Goal: Task Accomplishment & Management: Use online tool/utility

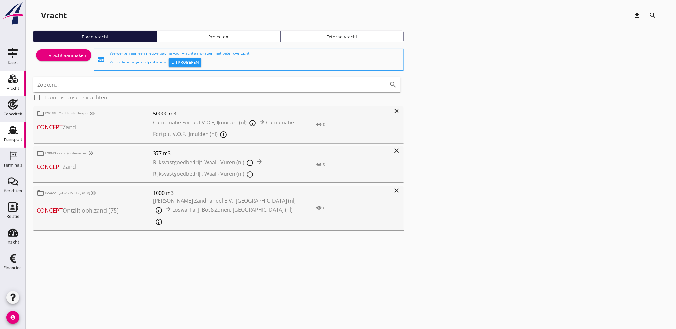
click at [10, 129] on use at bounding box center [13, 130] width 10 height 8
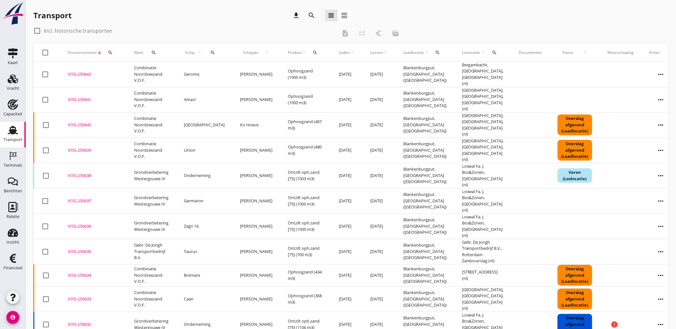
click at [210, 52] on icon "search" at bounding box center [212, 52] width 5 height 5
click at [234, 71] on input "Zoek op (scheeps)naam" at bounding box center [238, 71] width 67 height 10
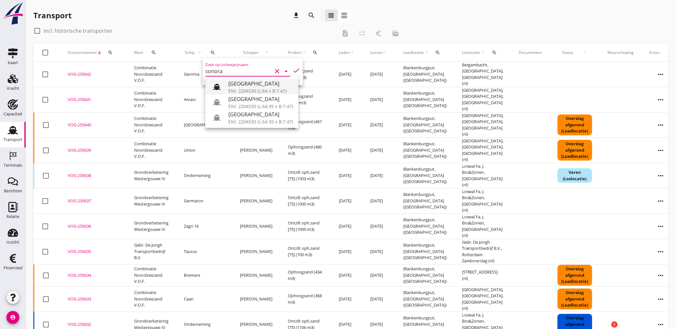
click at [236, 82] on div "[GEOGRAPHIC_DATA]" at bounding box center [260, 84] width 65 height 8
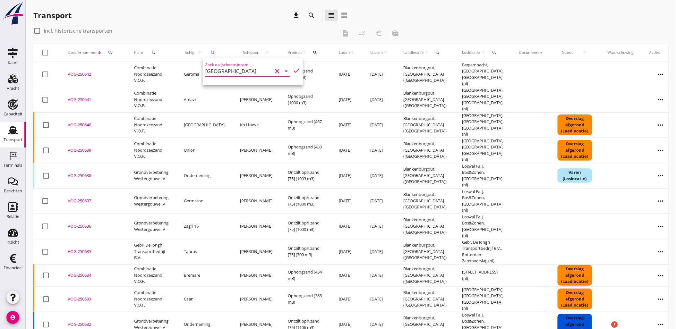
click at [294, 70] on icon "check" at bounding box center [297, 71] width 8 height 8
type input "[GEOGRAPHIC_DATA]"
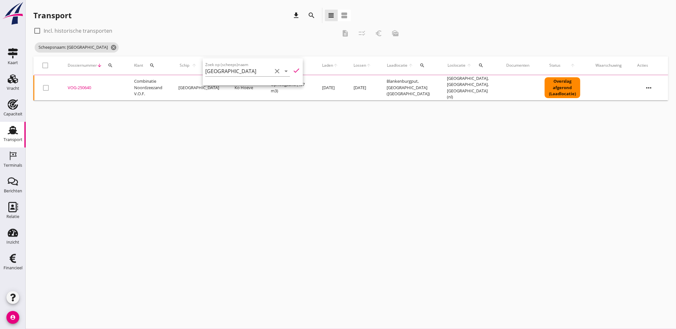
click at [498, 150] on div "cancel You are impersonating another user. Transport download search view_headl…" at bounding box center [351, 164] width 650 height 329
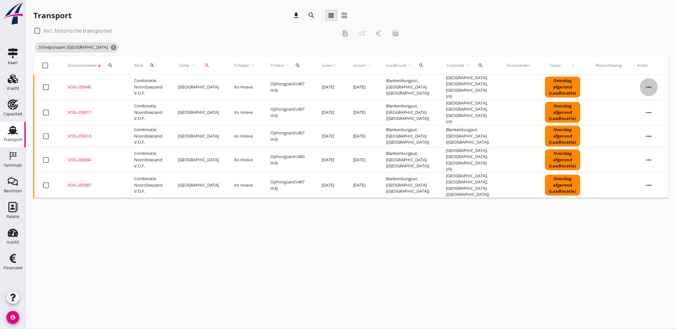
click at [653, 84] on icon "more_horiz" at bounding box center [649, 87] width 18 height 18
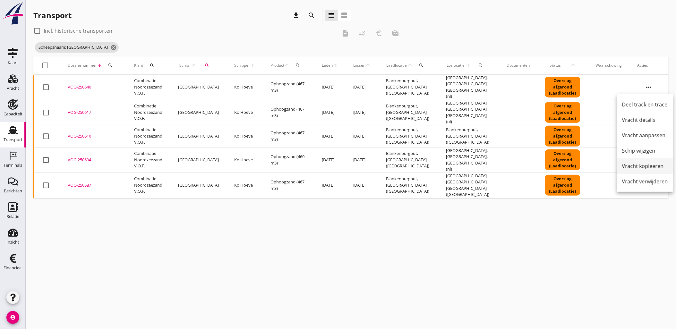
click at [653, 164] on div "Vracht kopieeren" at bounding box center [645, 166] width 46 height 8
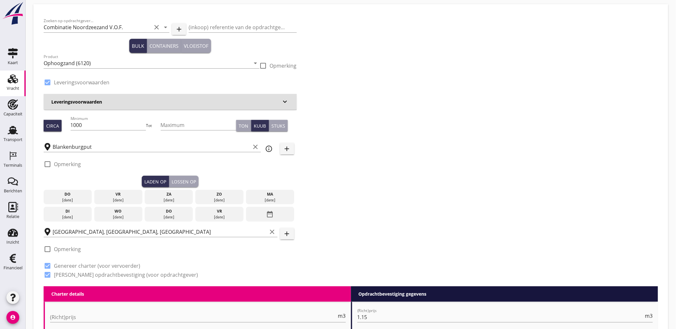
scroll to position [36, 0]
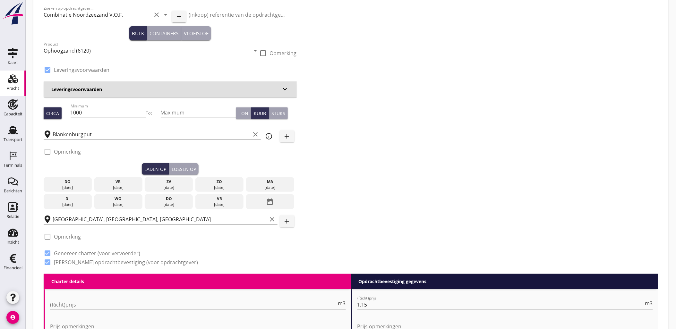
click at [104, 185] on div "[DATE]" at bounding box center [118, 188] width 45 height 6
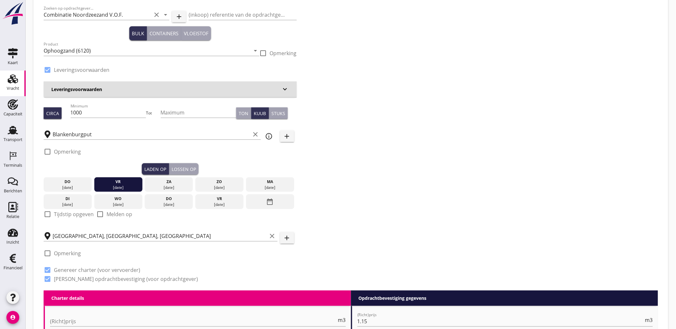
click at [185, 168] on div "Lossen op" at bounding box center [184, 169] width 24 height 7
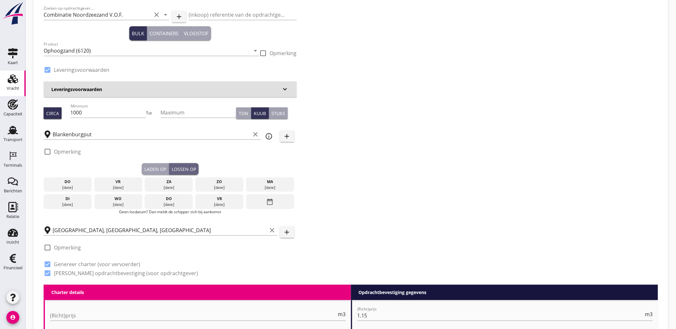
click at [107, 187] on div "[DATE]" at bounding box center [118, 188] width 45 height 6
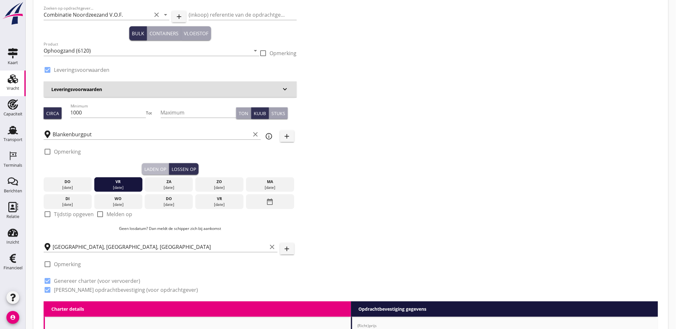
click at [145, 169] on div "Laden op" at bounding box center [155, 169] width 22 height 7
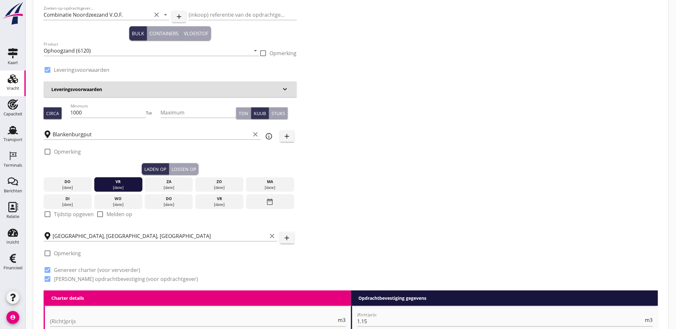
click at [72, 214] on label "Tijdstip opgeven" at bounding box center [74, 214] width 40 height 6
checkbox input "true"
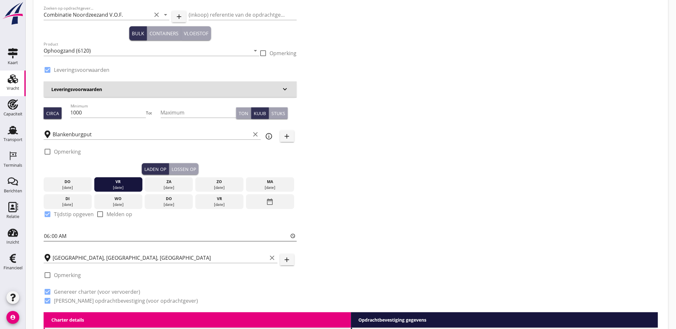
click at [76, 234] on input "06:00" at bounding box center [170, 236] width 253 height 10
type input "09:00"
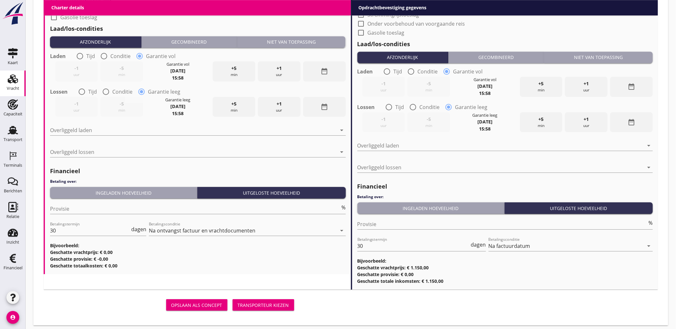
scroll to position [671, 0]
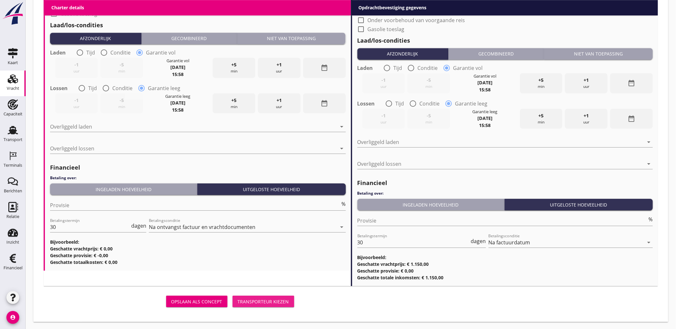
drag, startPoint x: 275, startPoint y: 301, endPoint x: 290, endPoint y: 244, distance: 58.4
drag, startPoint x: 270, startPoint y: 299, endPoint x: 244, endPoint y: 324, distance: 36.7
click at [270, 299] on div "Transporteur kiezen" at bounding box center [263, 301] width 51 height 7
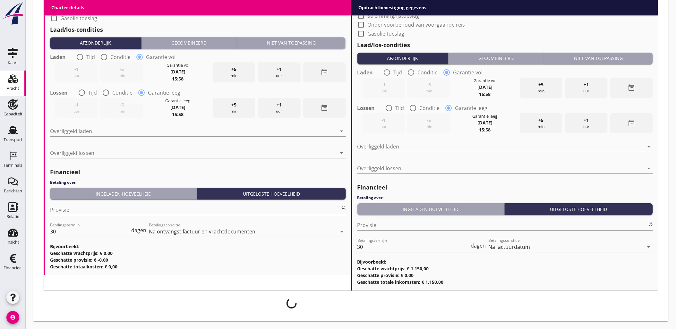
scroll to position [666, 0]
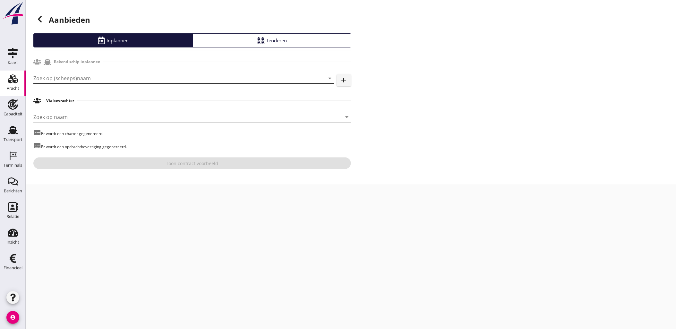
click at [78, 76] on input "Zoek op (scheeps)naam" at bounding box center [174, 78] width 283 height 10
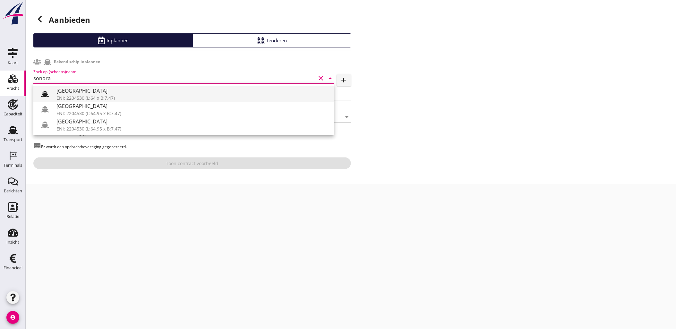
click at [86, 91] on div "[GEOGRAPHIC_DATA]" at bounding box center [192, 91] width 272 height 8
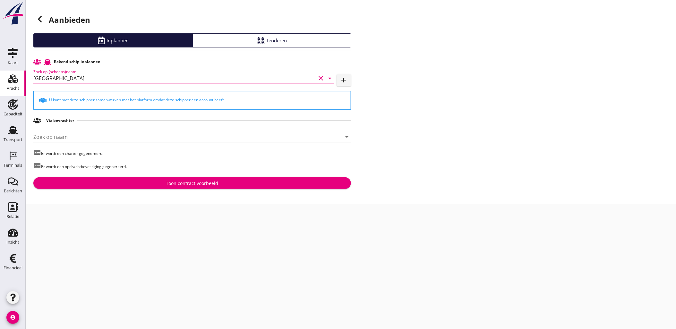
type input "[GEOGRAPHIC_DATA]"
click at [212, 176] on div "Bekend schip inplannen Zoek op (scheeps)naam Sonora clear arrow_drop_down add U…" at bounding box center [192, 122] width 318 height 133
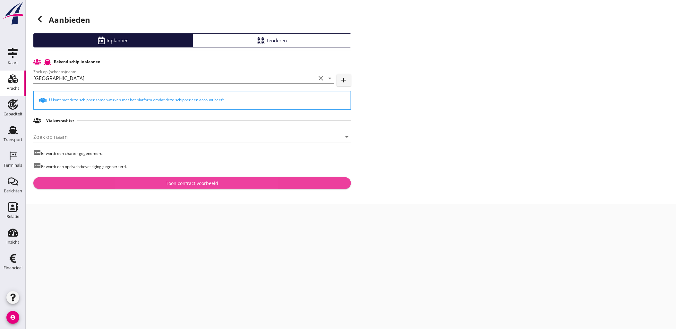
click at [213, 178] on button "Toon contract voorbeeld" at bounding box center [192, 183] width 318 height 12
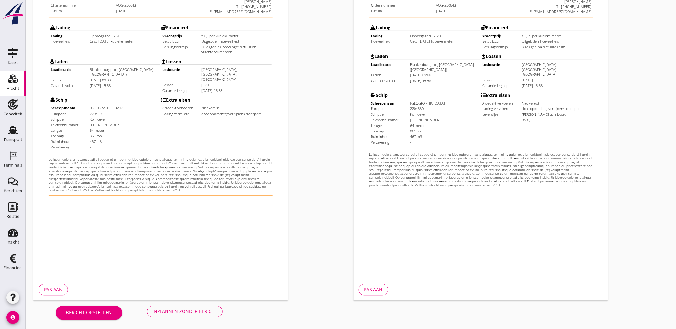
click at [208, 309] on div "Inplannen zonder bericht" at bounding box center [184, 311] width 65 height 7
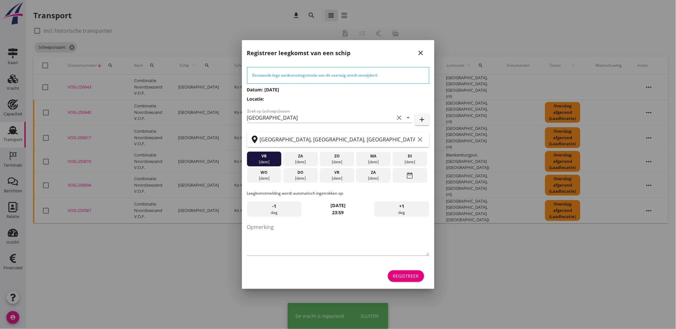
click at [410, 278] on div "Registreer" at bounding box center [406, 276] width 26 height 7
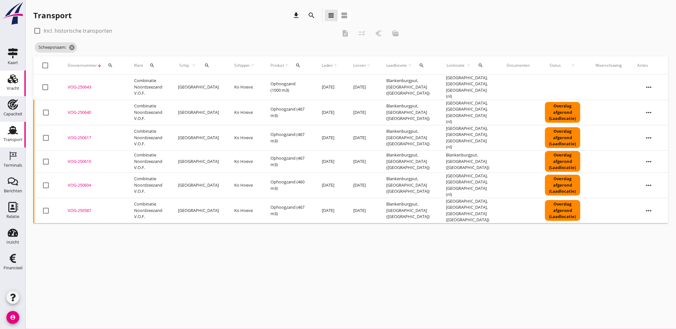
click at [12, 79] on use at bounding box center [13, 78] width 10 height 9
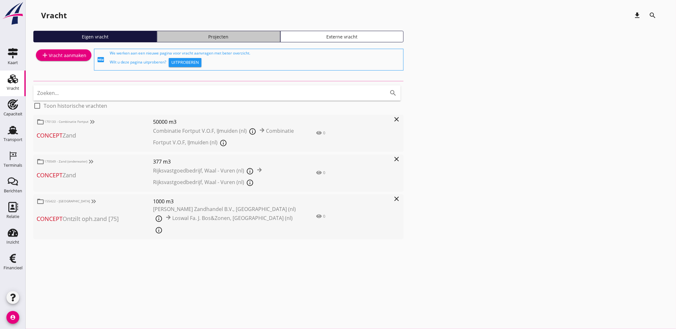
click at [183, 41] on link "Projecten" at bounding box center [218, 37] width 123 height 12
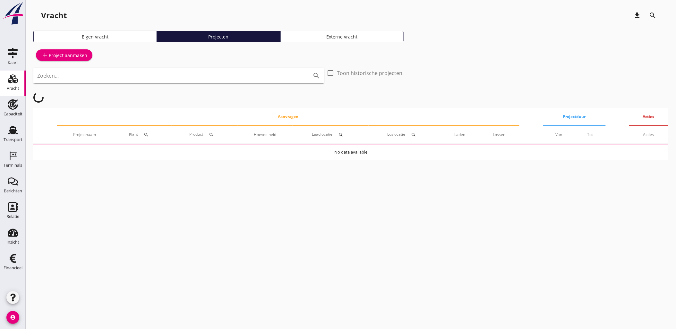
click at [195, 77] on input "Zoeken..." at bounding box center [169, 76] width 265 height 10
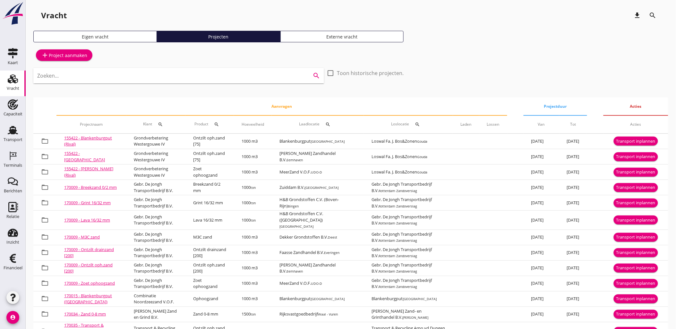
click at [195, 77] on input "Zoeken..." at bounding box center [169, 76] width 265 height 10
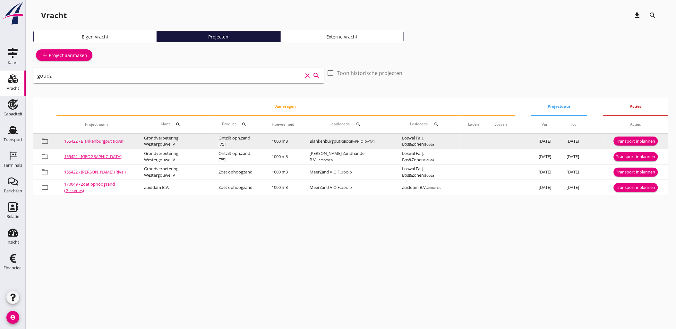
type input "gouda"
click at [639, 139] on div "Transport inplannen" at bounding box center [635, 141] width 39 height 6
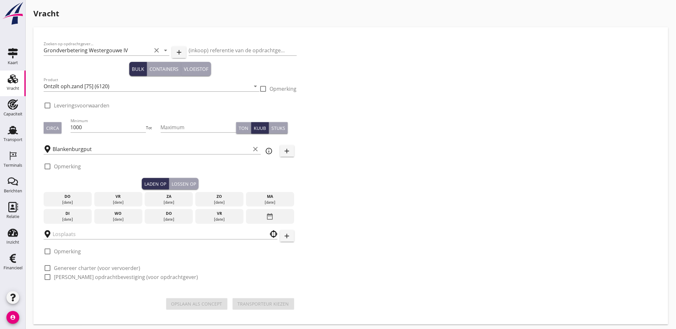
checkbox input "true"
type input "Loswal Fa. J. Bos&Zonen"
checkbox input "true"
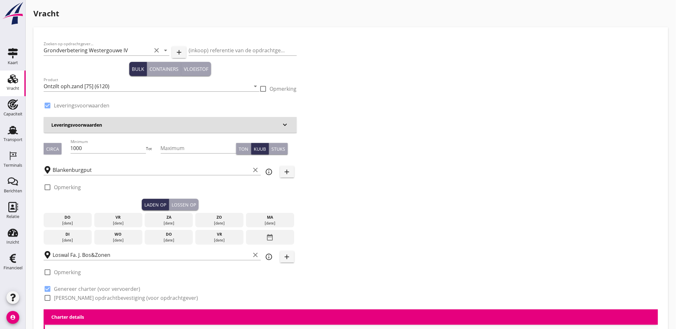
click at [130, 222] on div "[DATE]" at bounding box center [118, 223] width 45 height 6
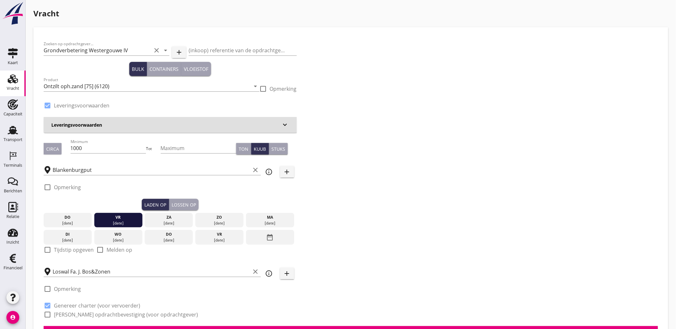
drag, startPoint x: 188, startPoint y: 207, endPoint x: 184, endPoint y: 209, distance: 3.9
click at [188, 207] on div "Lossen op" at bounding box center [184, 204] width 24 height 7
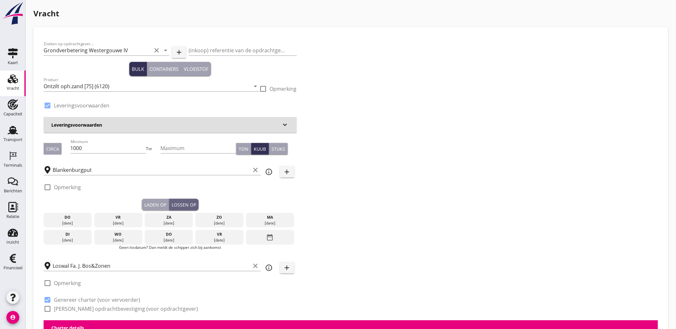
click at [176, 217] on div "za" at bounding box center [168, 218] width 45 height 6
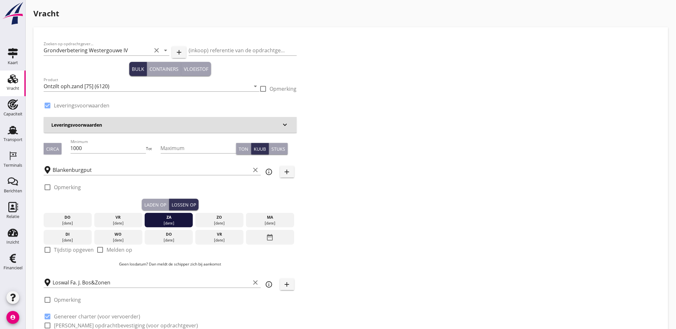
click at [267, 224] on div "[DATE]" at bounding box center [270, 223] width 45 height 6
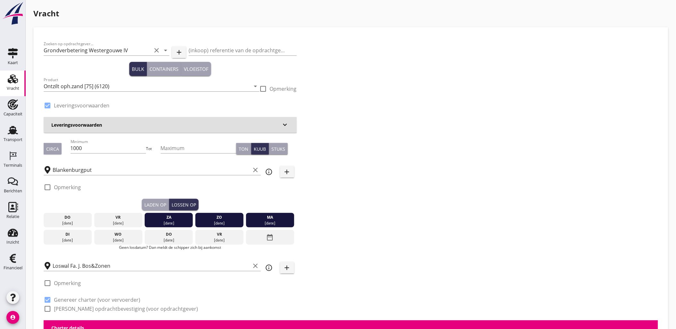
click at [173, 218] on div "za" at bounding box center [168, 218] width 45 height 6
click at [274, 218] on div "ma" at bounding box center [270, 218] width 45 height 6
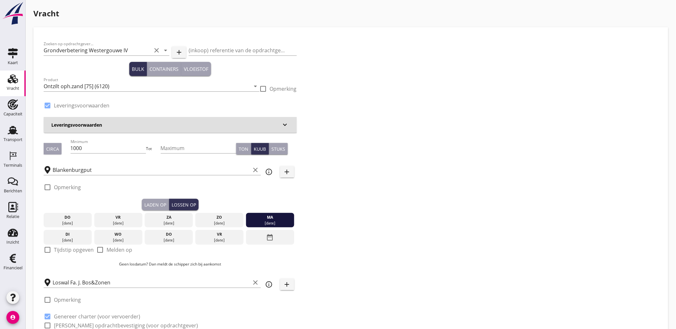
click at [164, 207] on div "Laden op" at bounding box center [155, 204] width 22 height 7
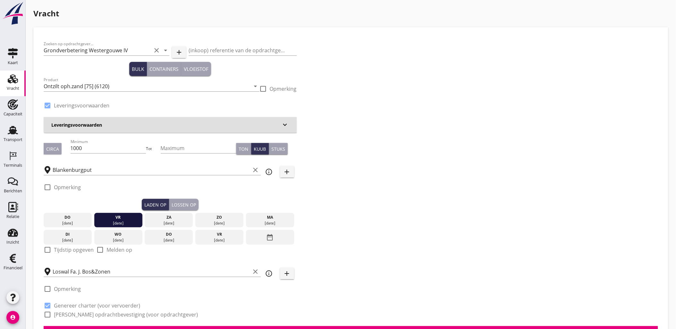
click at [193, 206] on div "Lossen op" at bounding box center [184, 204] width 24 height 7
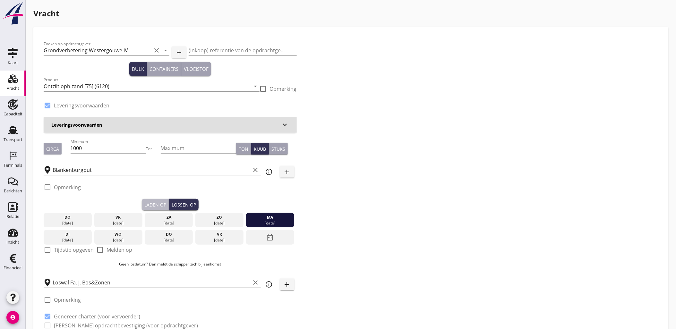
click at [162, 205] on div "Laden op" at bounding box center [155, 204] width 22 height 7
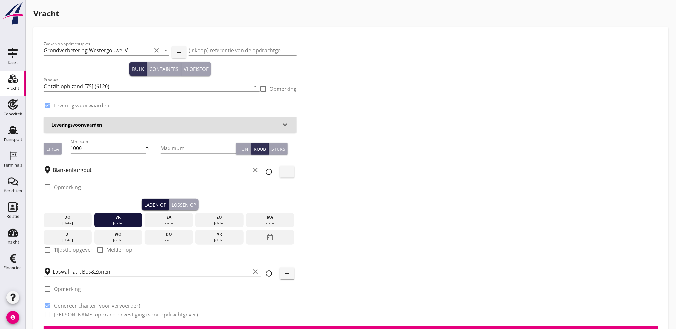
click at [156, 209] on button "Laden op" at bounding box center [155, 205] width 27 height 12
click at [58, 251] on label "Tijdstip opgeven" at bounding box center [74, 250] width 40 height 6
checkbox input "true"
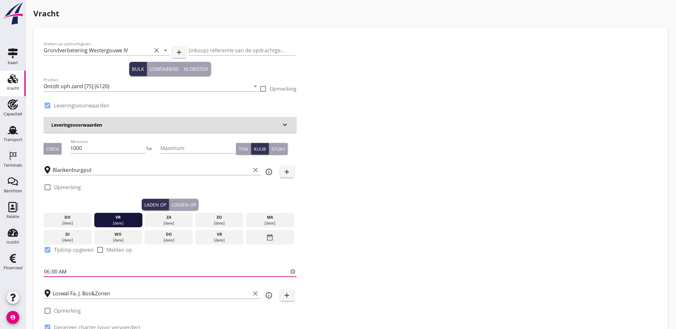
click at [48, 271] on input "06:00" at bounding box center [170, 272] width 253 height 10
type input "13:00"
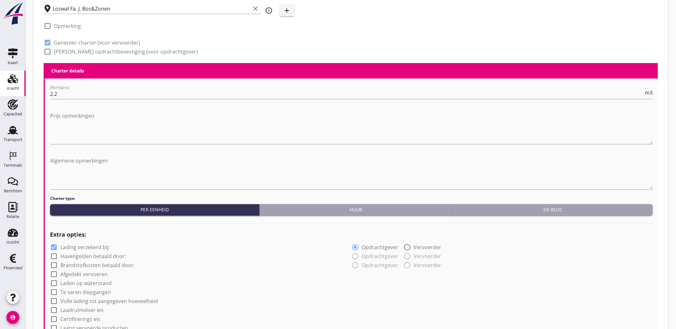
scroll to position [543, 0]
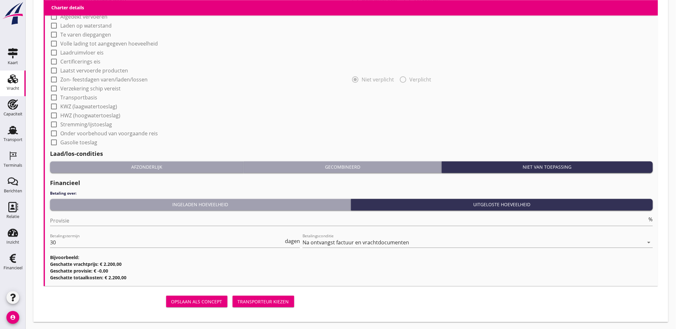
click at [258, 299] on div "Transporteur kiezen" at bounding box center [263, 301] width 51 height 7
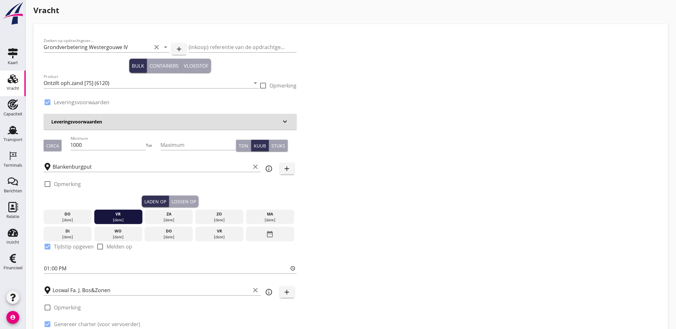
scroll to position [0, 0]
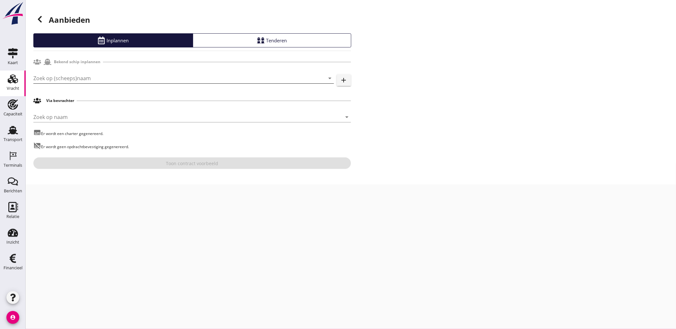
click at [72, 76] on input "Zoek op (scheeps)naam" at bounding box center [174, 78] width 283 height 10
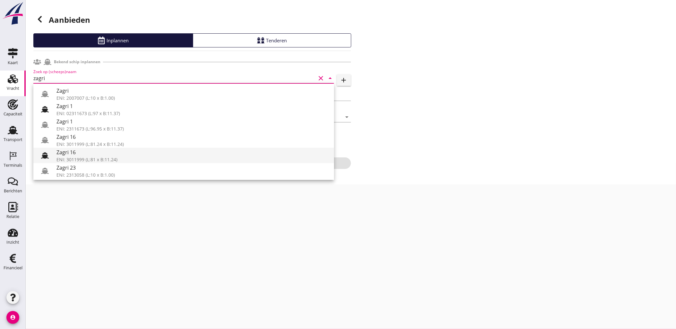
click at [109, 153] on div "Zagri 16" at bounding box center [192, 153] width 272 height 8
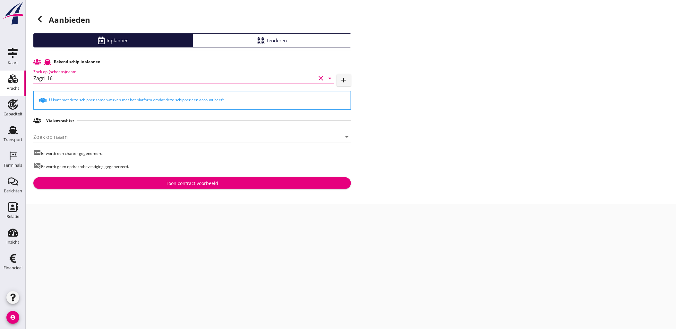
type input "Zagri 16"
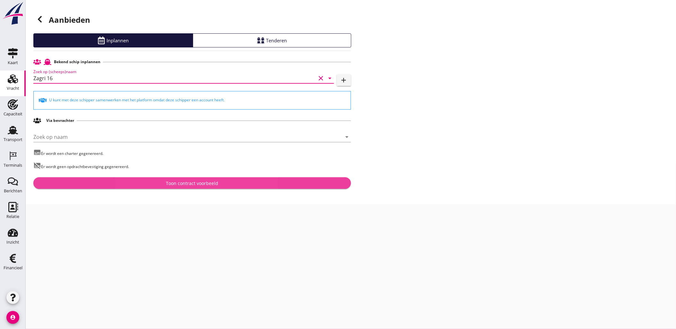
click at [203, 186] on div "Toon contract voorbeeld" at bounding box center [192, 183] width 52 height 7
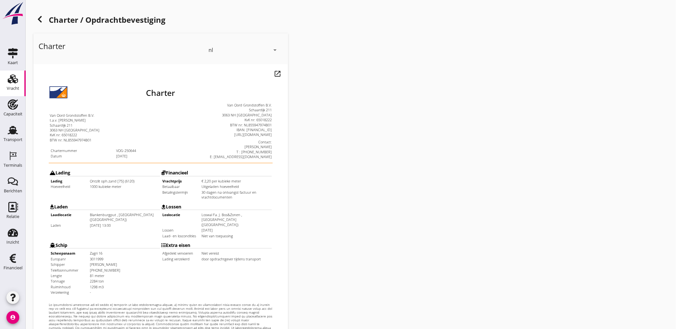
scroll to position [145, 0]
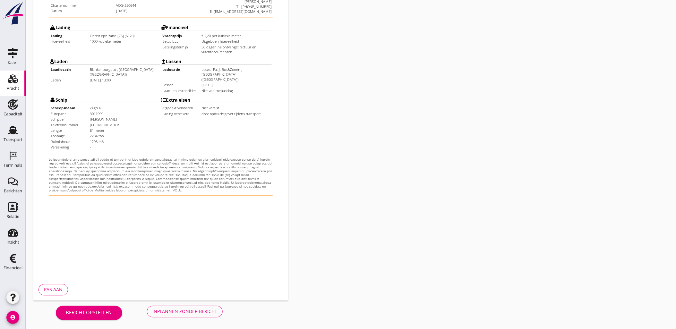
click at [191, 309] on div "Inplannen zonder bericht" at bounding box center [184, 311] width 65 height 7
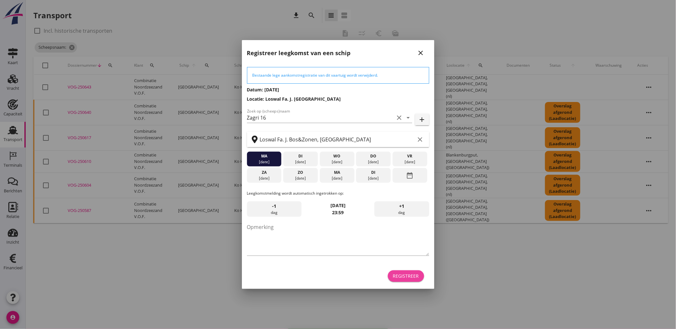
click at [400, 277] on div "Registreer" at bounding box center [406, 276] width 26 height 7
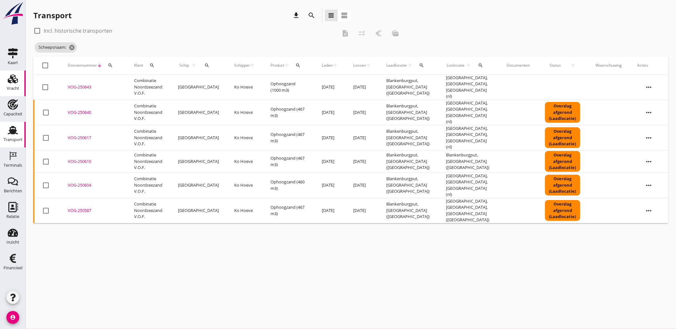
click at [13, 88] on div "Vracht" at bounding box center [13, 88] width 13 height 4
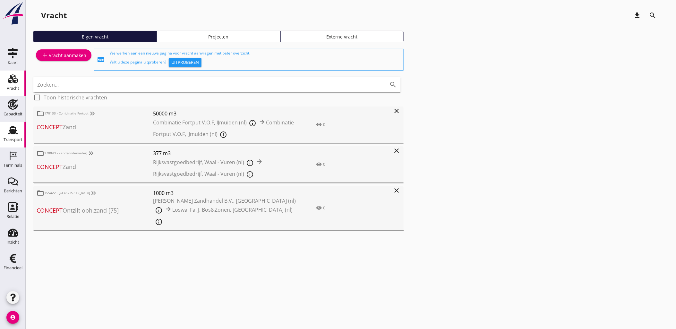
click at [13, 134] on icon "Transport" at bounding box center [13, 130] width 10 height 10
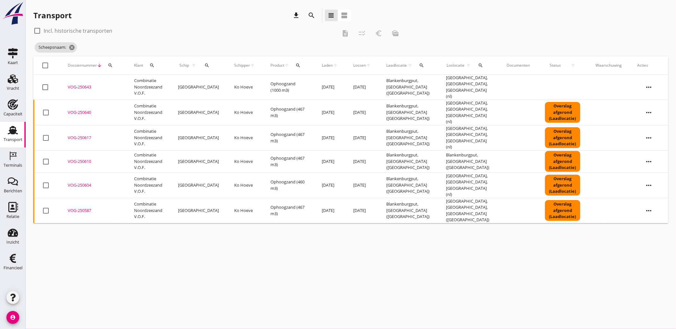
click at [205, 64] on icon "search" at bounding box center [207, 65] width 5 height 5
click at [233, 84] on input "Zoek op (scheeps)naam" at bounding box center [235, 84] width 67 height 10
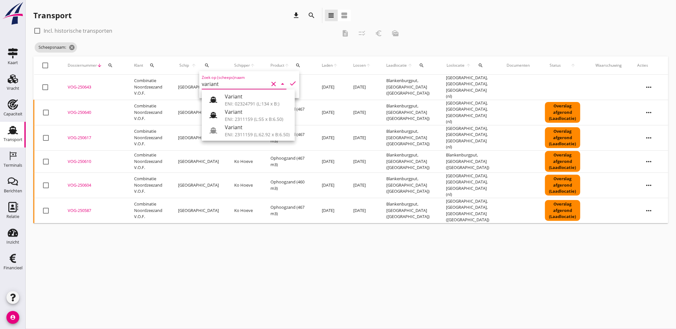
click at [238, 95] on div "Variant" at bounding box center [257, 97] width 65 height 8
click at [289, 82] on icon "check" at bounding box center [293, 84] width 8 height 8
type input "Variant"
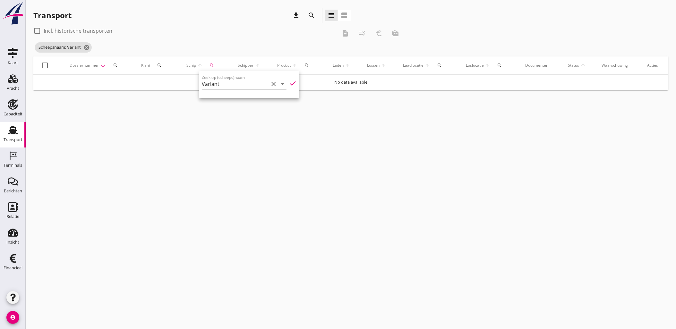
click at [94, 35] on div "check_box_outline_blank Incl. historische transporten" at bounding box center [184, 31] width 303 height 10
click at [94, 32] on label "Incl. historische transporten" at bounding box center [78, 31] width 69 height 6
checkbox input "true"
click at [212, 65] on icon "search" at bounding box center [211, 65] width 5 height 5
click at [295, 82] on icon "check" at bounding box center [299, 84] width 8 height 8
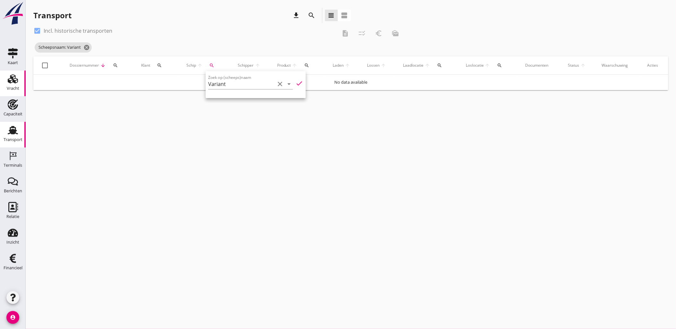
click at [16, 85] on div "Vracht" at bounding box center [13, 88] width 13 height 9
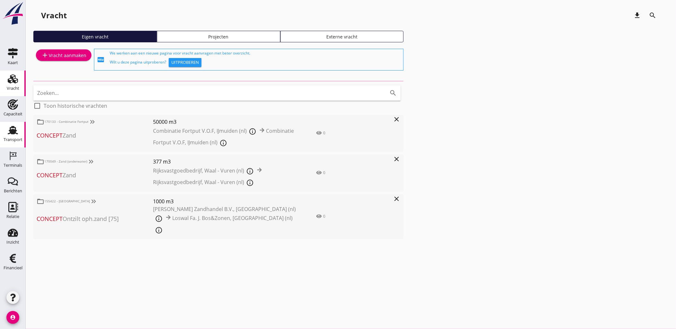
click at [17, 131] on icon "Transport" at bounding box center [13, 130] width 10 height 10
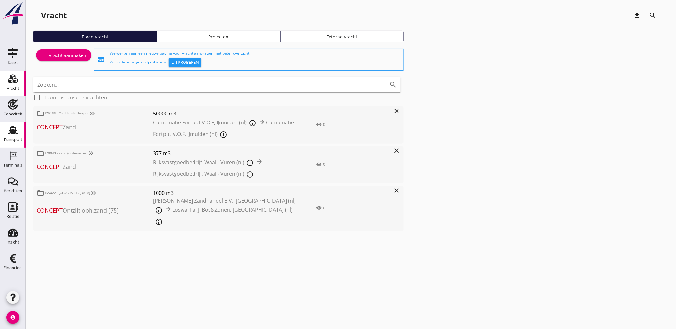
click at [10, 127] on use at bounding box center [13, 130] width 10 height 8
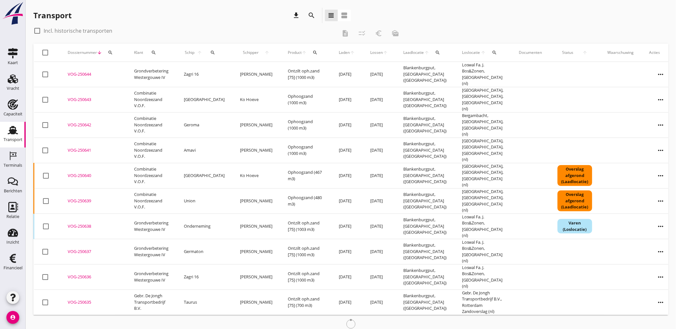
click at [211, 52] on icon "search" at bounding box center [212, 52] width 5 height 5
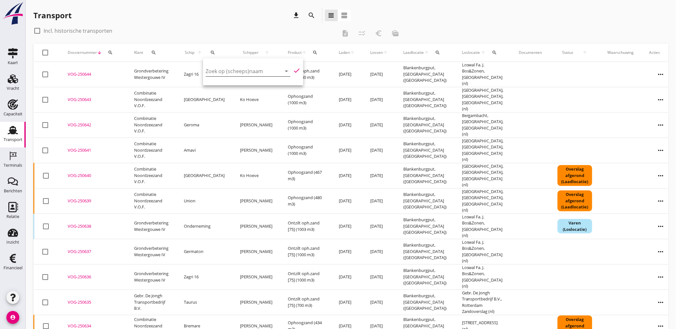
click at [226, 72] on input "Zoek op (scheeps)naam" at bounding box center [239, 71] width 67 height 10
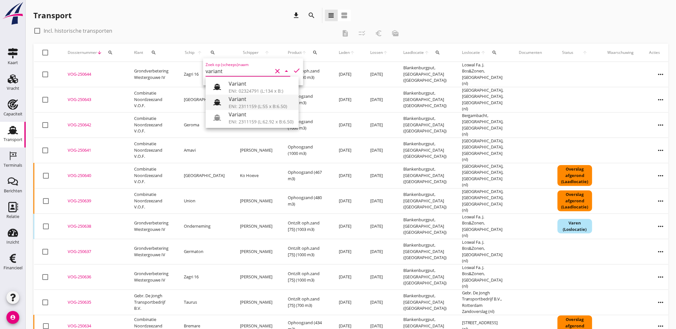
click at [260, 102] on div "Variant" at bounding box center [261, 99] width 65 height 8
click at [294, 70] on icon "check" at bounding box center [297, 71] width 8 height 8
type input "Variant"
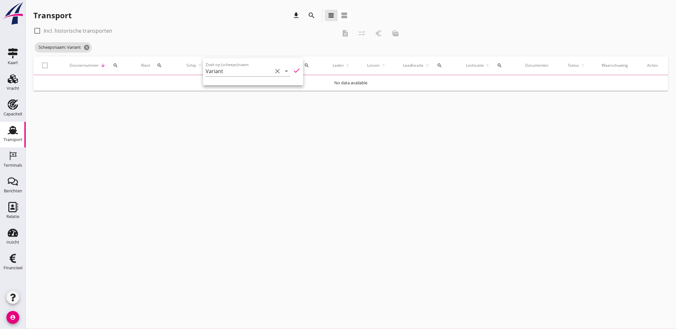
click at [82, 33] on label "Incl. historische transporten" at bounding box center [78, 31] width 69 height 6
checkbox input "true"
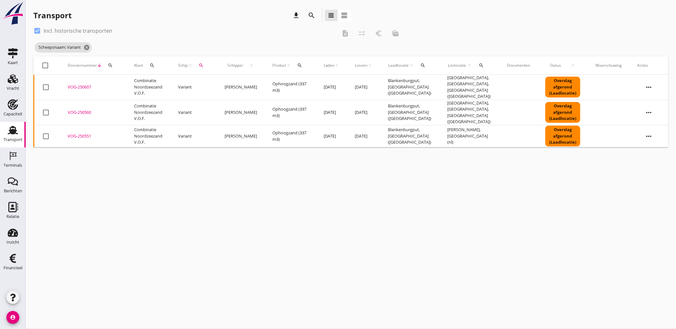
click at [78, 133] on div "VOG-250551" at bounding box center [93, 136] width 51 height 6
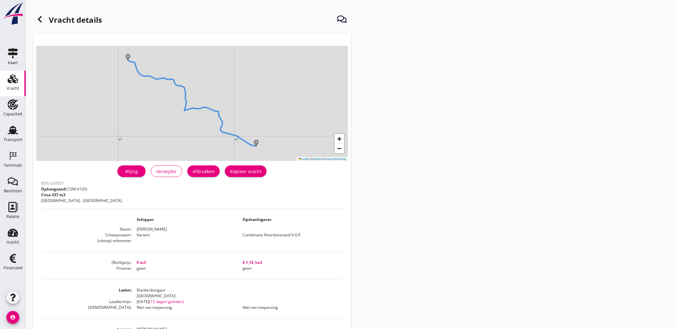
click at [144, 173] on link "Wijzig" at bounding box center [131, 172] width 28 height 12
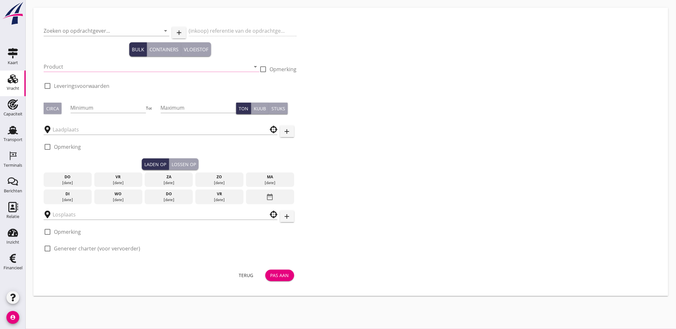
type input "Combinatie Noordzeezand V.O.F."
type input "Ophoogzand (6120)"
type input "337"
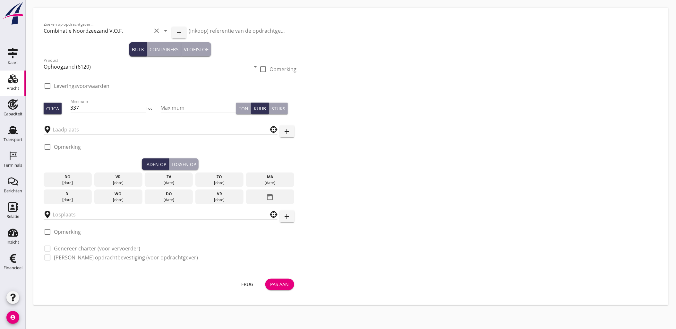
checkbox input "true"
type input "Blankenburgput"
type input "Zeker Zand"
checkbox input "true"
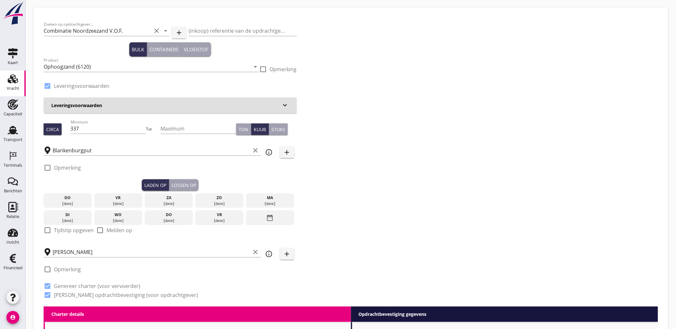
type input "0"
radio input "false"
type input "1.15"
radio input "false"
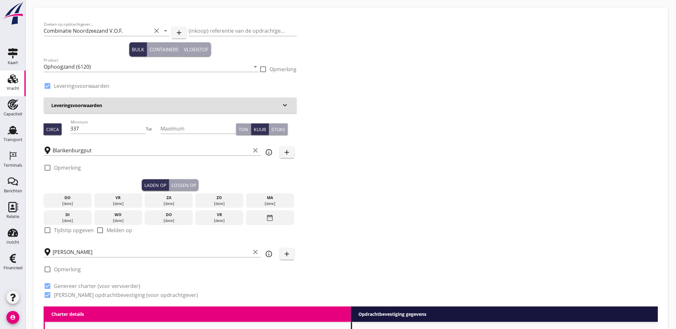
radio input "false"
click at [93, 251] on input "Zeker Zand" at bounding box center [152, 252] width 198 height 10
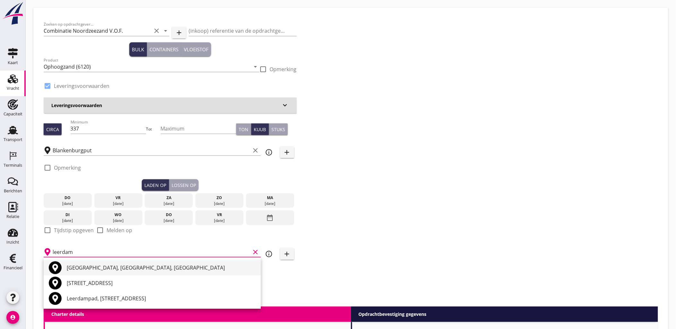
click at [126, 268] on div "Leerdam, Utrecht, Netherlands" at bounding box center [161, 268] width 189 height 8
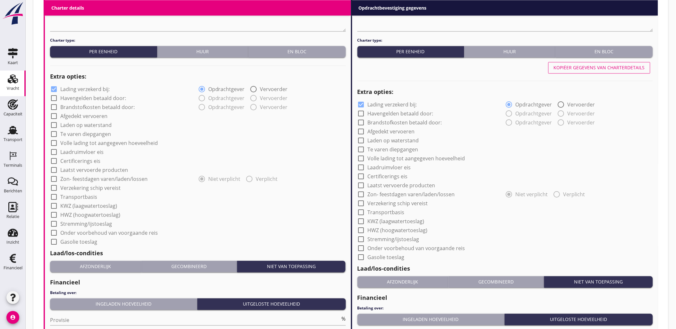
scroll to position [517, 0]
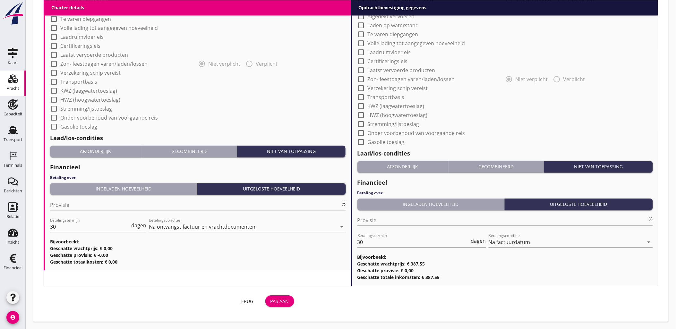
type input "Leerdam, Utrecht, Netherlands"
click at [281, 298] on div "Pas aan" at bounding box center [279, 301] width 19 height 7
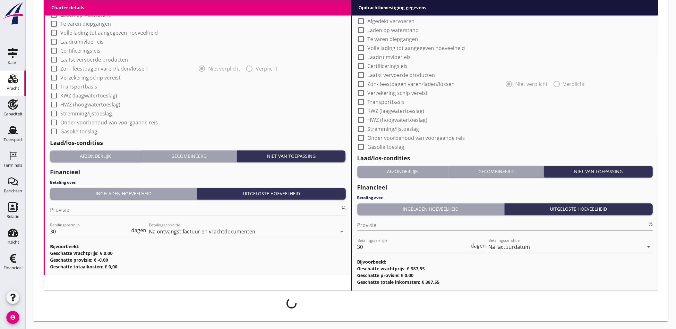
scroll to position [512, 0]
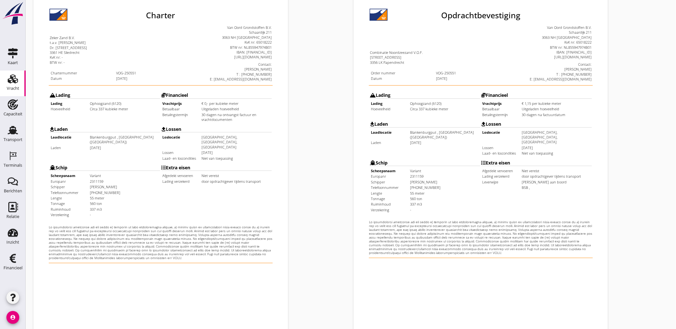
scroll to position [145, 0]
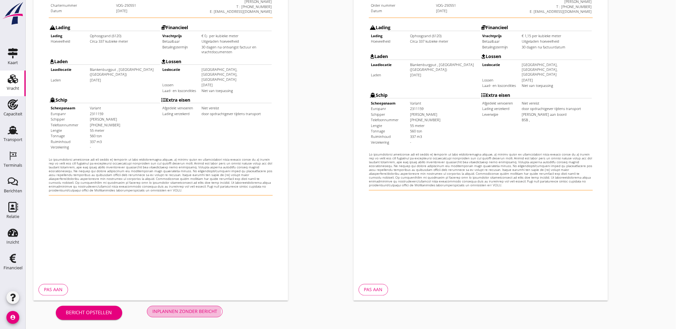
click at [206, 314] on div "Inplannen zonder bericht" at bounding box center [184, 311] width 65 height 7
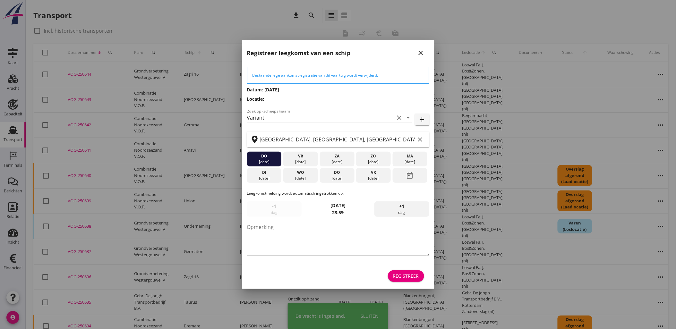
click at [412, 276] on div "Registreer" at bounding box center [406, 276] width 26 height 7
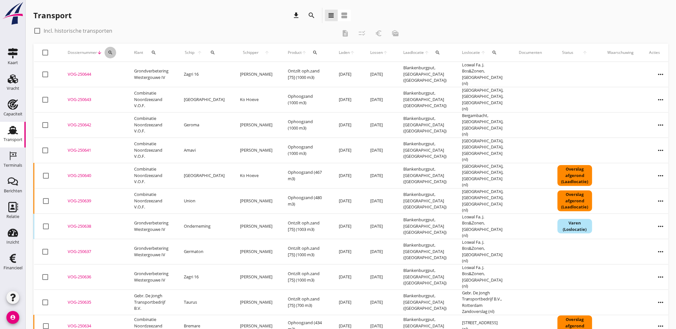
click at [115, 51] on div "search" at bounding box center [111, 52] width 12 height 5
click at [122, 70] on input "Zoeken op dossiernummer..." at bounding box center [140, 71] width 67 height 10
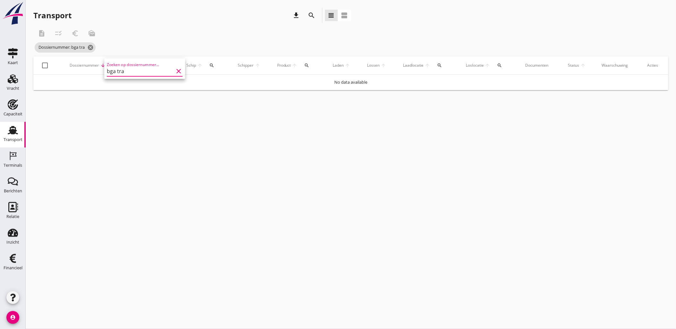
click at [118, 70] on input "bga tra" at bounding box center [140, 71] width 67 height 10
type input "bgatra"
click at [211, 63] on icon "search" at bounding box center [211, 65] width 5 height 5
click at [222, 85] on input "Zoek op (scheeps)naam" at bounding box center [241, 84] width 67 height 10
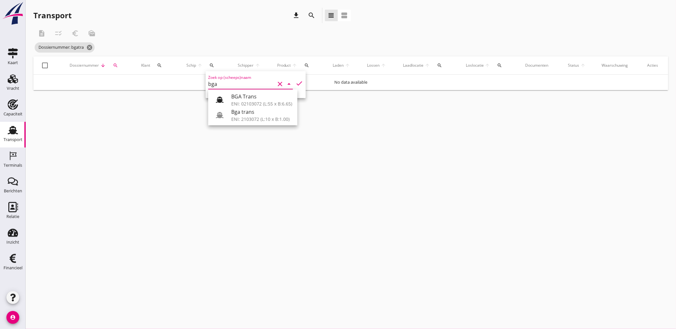
click at [236, 99] on div "BGA Trans" at bounding box center [261, 97] width 61 height 8
click at [295, 81] on icon "check" at bounding box center [299, 84] width 8 height 8
type input "BGA Trans"
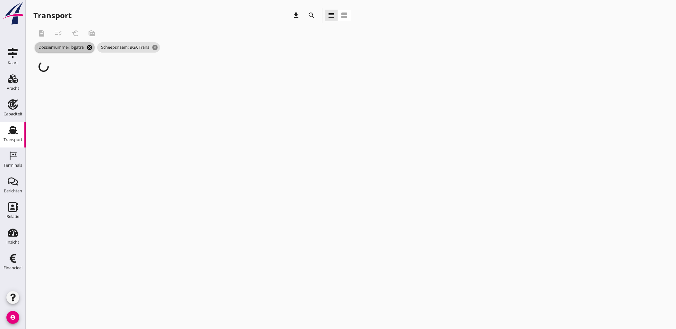
click at [92, 47] on icon "cancel" at bounding box center [89, 47] width 6 height 6
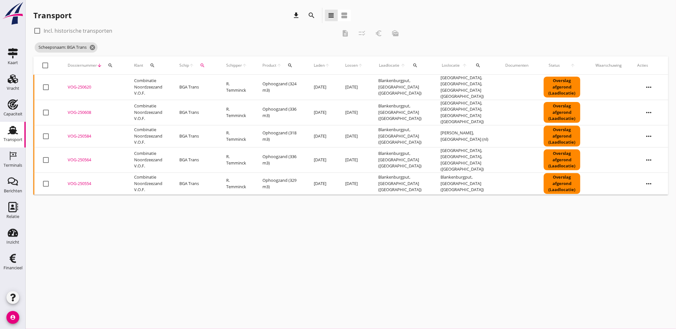
click at [82, 181] on div "VOG-250554" at bounding box center [93, 184] width 51 height 6
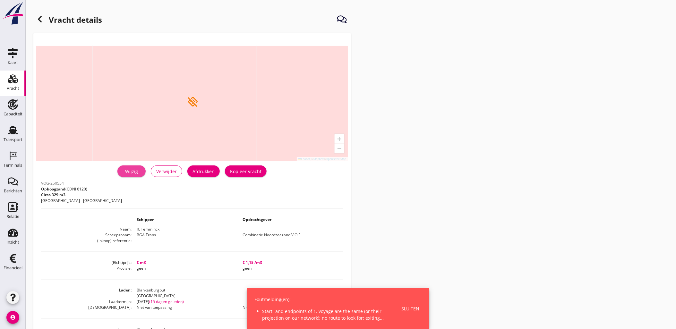
click at [139, 173] on div "Wijzig" at bounding box center [132, 171] width 18 height 7
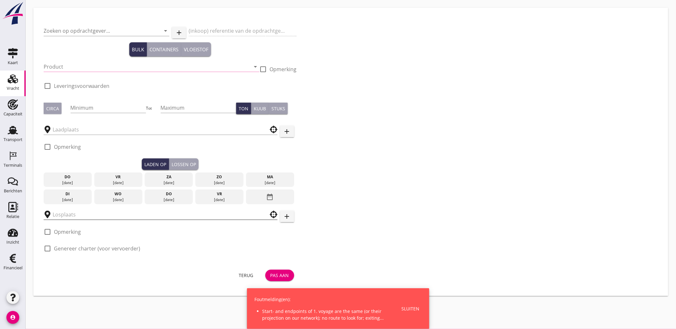
type input "Combinatie Noordzeezand V.O.F."
type input "Ophoogzand (6120)"
type input "336"
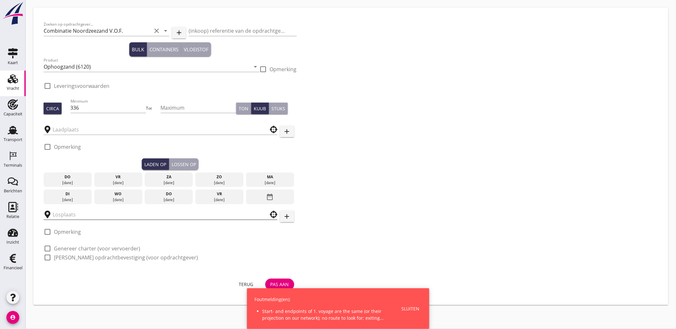
type input "Blankenburgput"
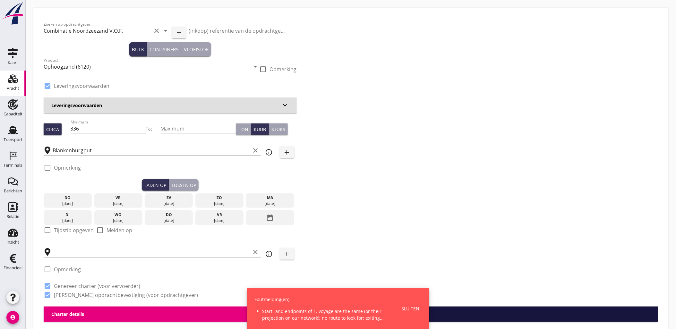
checkbox input "true"
type input "Blankenburgput"
checkbox input "true"
type input "0"
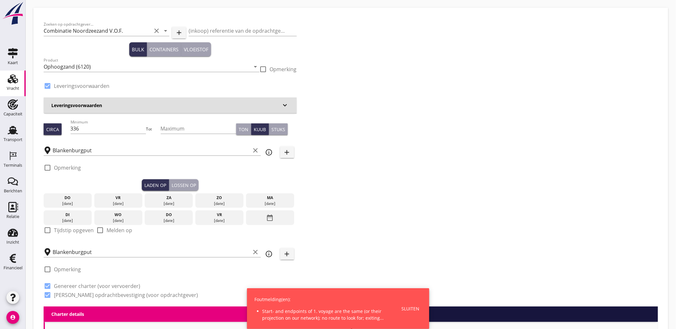
radio input "false"
type input "1.15"
radio input "false"
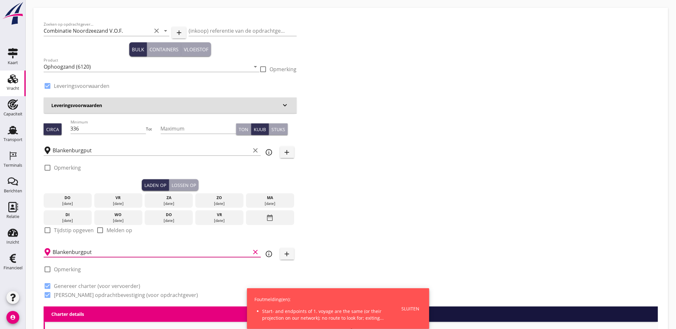
click at [98, 248] on input "Blankenburgput" at bounding box center [152, 252] width 198 height 10
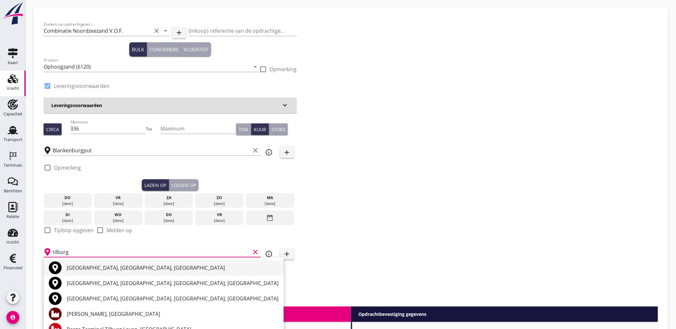
click at [105, 268] on div "Tilburg, North Brabant, Netherlands" at bounding box center [173, 268] width 212 height 8
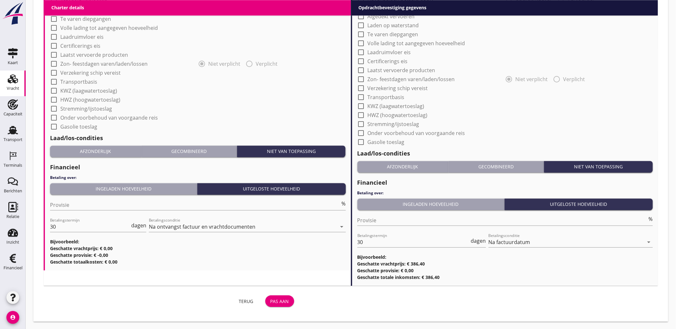
type input "Tilburg, North Brabant, Netherlands"
click at [275, 296] on button "Pas aan" at bounding box center [279, 301] width 29 height 12
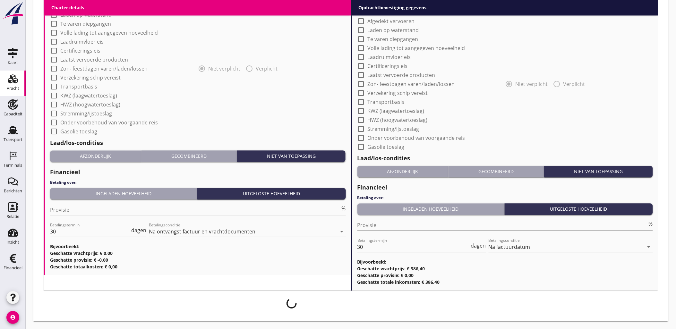
scroll to position [512, 0]
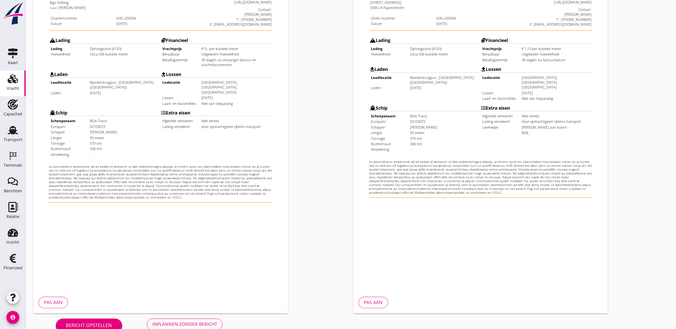
scroll to position [145, 0]
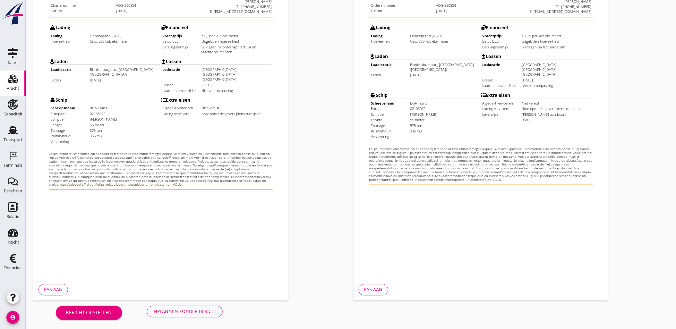
click at [204, 313] on div "Inplannen zonder bericht" at bounding box center [184, 311] width 65 height 7
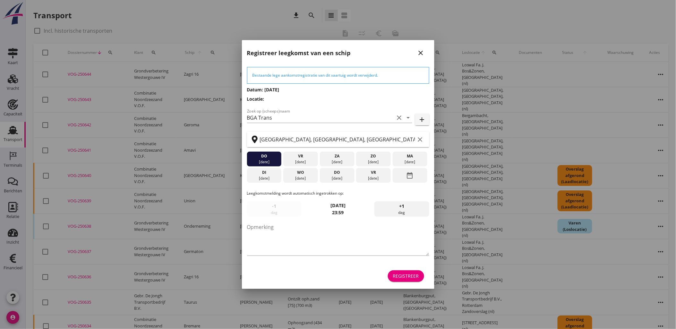
click at [408, 274] on div "Registreer" at bounding box center [406, 276] width 26 height 7
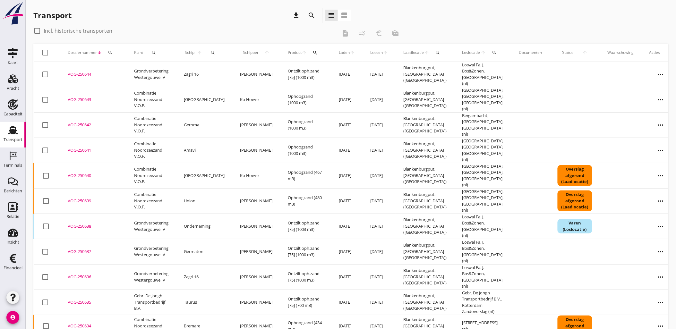
click at [213, 53] on div "search" at bounding box center [213, 52] width 14 height 5
click at [225, 74] on input "Zoek op (scheeps)naam" at bounding box center [238, 71] width 67 height 10
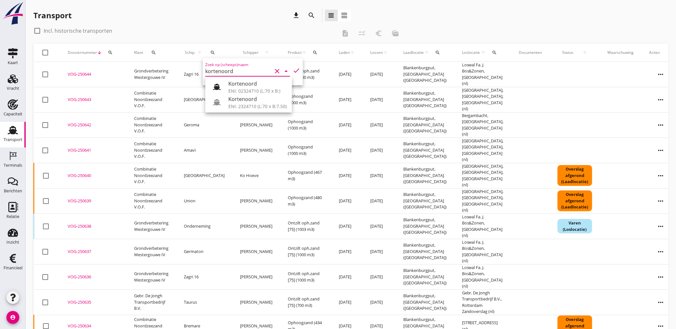
click at [242, 86] on div "Kortenoord" at bounding box center [257, 84] width 58 height 8
click at [296, 69] on div "Zoek op (scheeps)naam Kortenoord clear arrow_drop_down check" at bounding box center [253, 71] width 100 height 27
click at [294, 69] on icon "check" at bounding box center [297, 71] width 8 height 8
type input "Kortenoord"
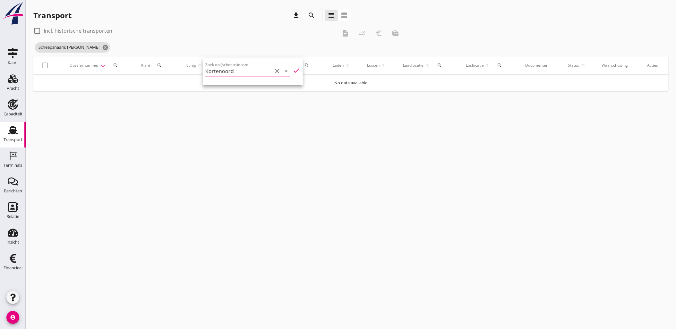
click at [293, 69] on icon "check" at bounding box center [297, 71] width 8 height 8
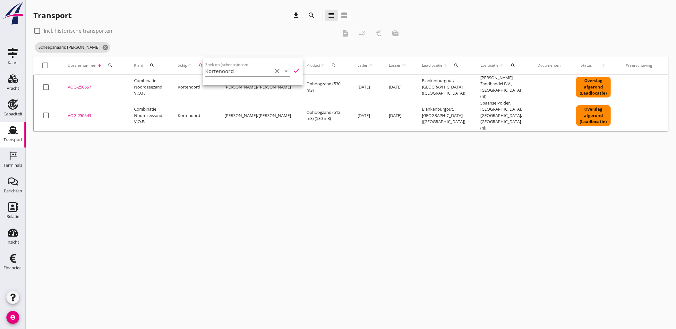
click at [279, 147] on div "cancel You are impersonating another user. Transport download search view_headl…" at bounding box center [351, 164] width 650 height 329
click at [88, 85] on div "VOG-250557" at bounding box center [93, 87] width 51 height 6
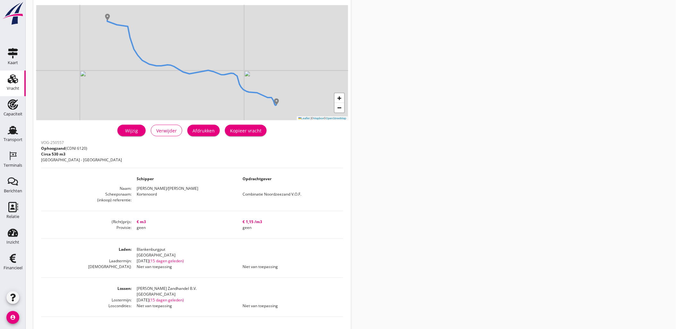
scroll to position [98, 0]
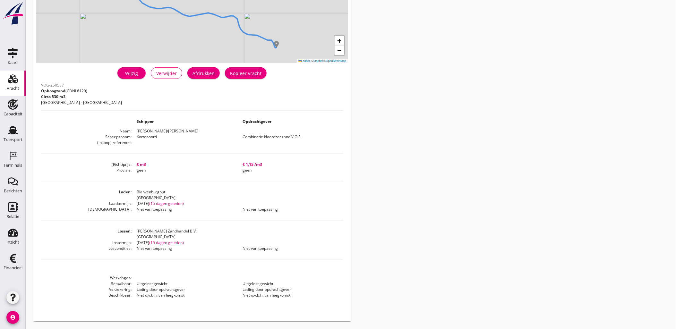
click at [136, 75] on div "Wijzig" at bounding box center [132, 73] width 18 height 7
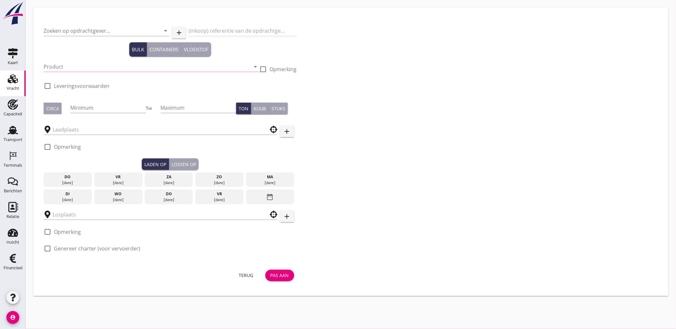
type input "Combinatie Noordzeezand V.O.F."
type input "Ophoogzand (6120)"
type input "518"
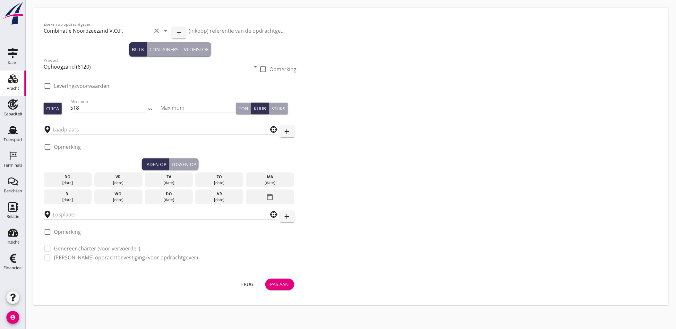
checkbox input "true"
type input "Blankenburgput"
type input "[PERSON_NAME] Zandhandel B.V."
checkbox input "true"
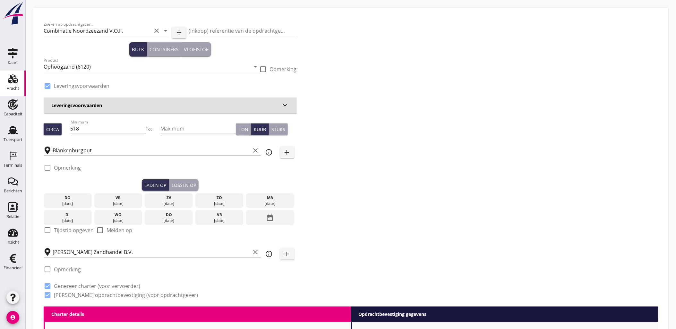
type input "0"
radio input "false"
type input "1.15"
radio input "false"
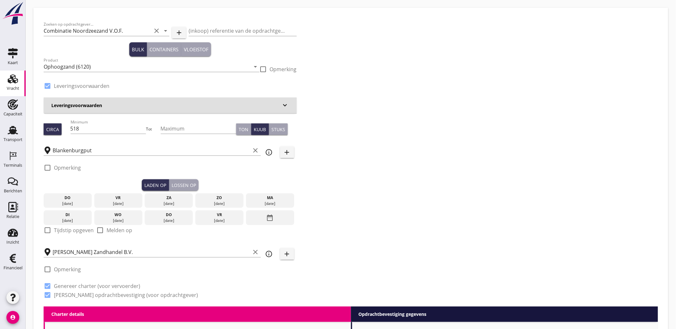
radio input "false"
click at [90, 255] on input "[PERSON_NAME] Zandhandel B.V." at bounding box center [152, 252] width 198 height 10
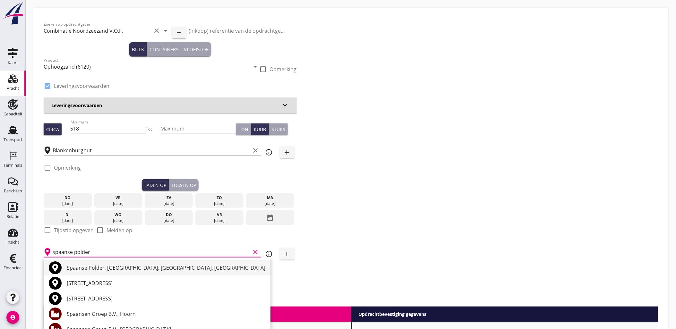
click at [100, 267] on div "Spaanse Polder, [GEOGRAPHIC_DATA], [GEOGRAPHIC_DATA], [GEOGRAPHIC_DATA]" at bounding box center [166, 268] width 199 height 8
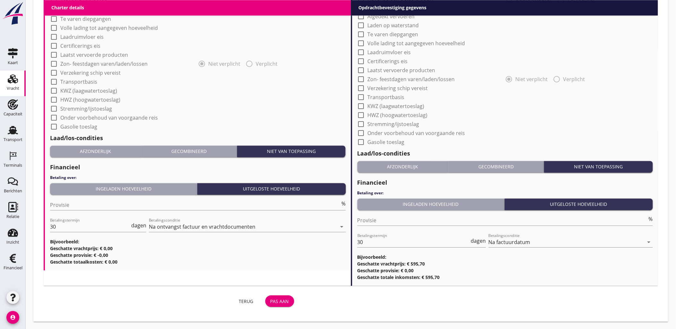
type input "Spaanse Polder, [GEOGRAPHIC_DATA], [GEOGRAPHIC_DATA], [GEOGRAPHIC_DATA]"
click at [272, 302] on div "Pas aan" at bounding box center [279, 301] width 19 height 7
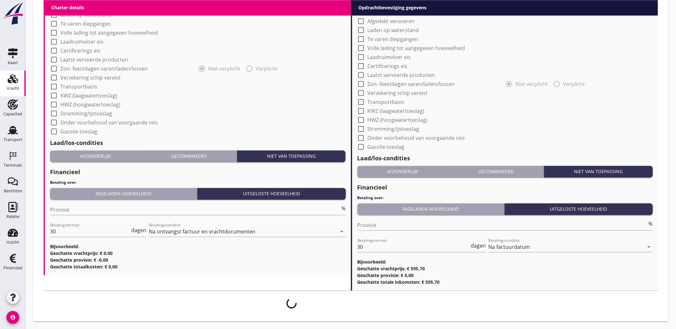
scroll to position [512, 0]
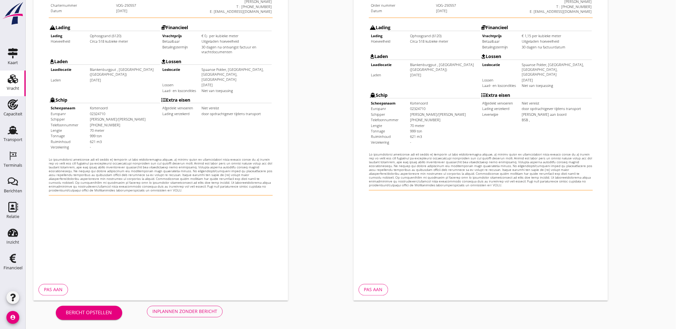
click at [213, 318] on div "Bericht opstellen Inplannen zonder bericht" at bounding box center [139, 311] width 212 height 21
click at [213, 317] on button "Inplannen zonder bericht" at bounding box center [185, 312] width 76 height 12
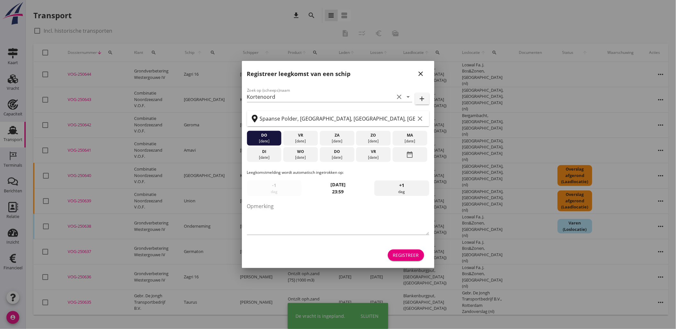
click at [414, 258] on div "Registreer" at bounding box center [406, 255] width 26 height 7
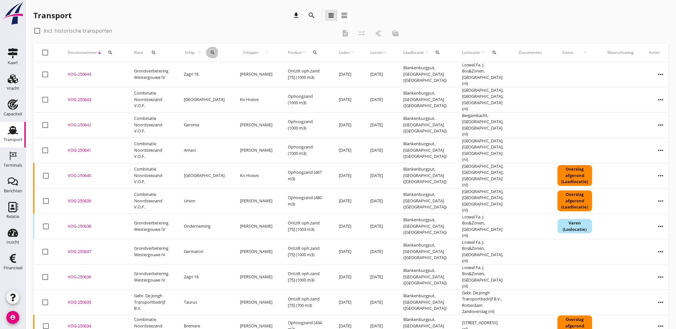
click at [211, 55] on div "search" at bounding box center [213, 52] width 14 height 5
click at [238, 71] on input "Zoek op (scheeps)naam" at bounding box center [238, 71] width 67 height 10
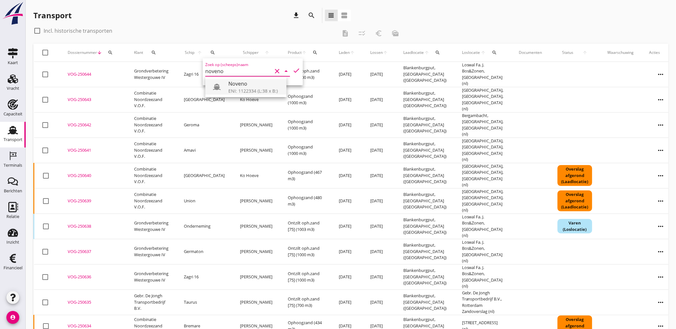
click at [258, 85] on div "Noveno" at bounding box center [254, 84] width 53 height 8
click at [293, 72] on icon "check" at bounding box center [297, 71] width 8 height 8
type input "Noveno"
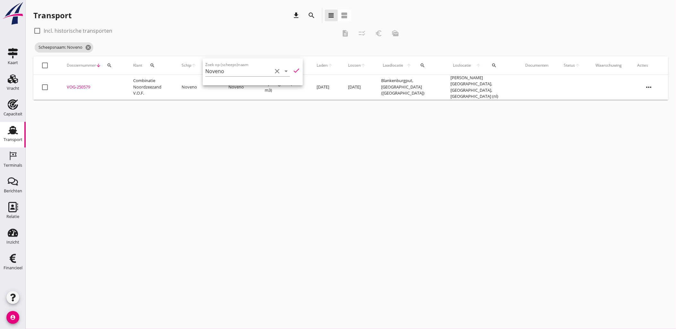
click at [75, 87] on div "VOG-250579" at bounding box center [92, 87] width 51 height 6
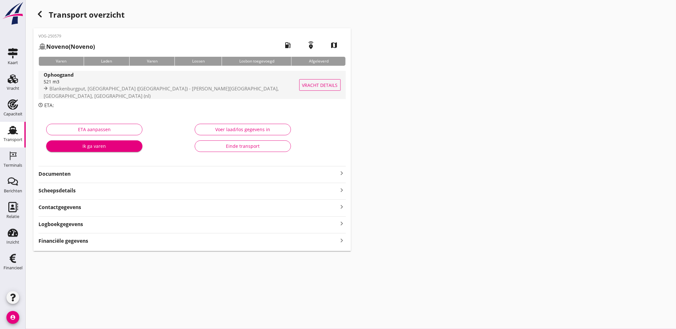
click at [322, 84] on span "Vracht details" at bounding box center [320, 85] width 36 height 7
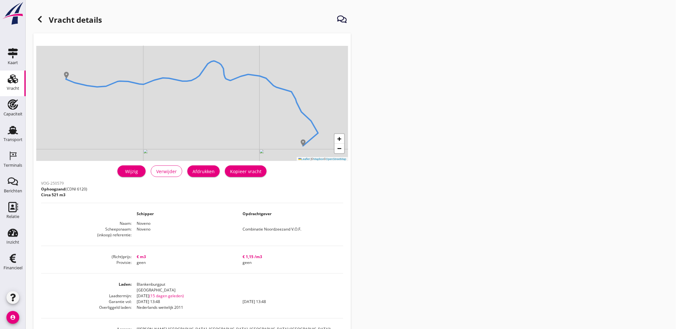
click at [137, 174] on div "Wijzig" at bounding box center [132, 171] width 18 height 7
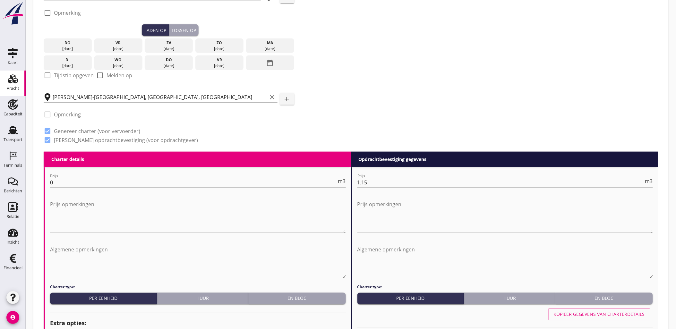
scroll to position [142, 0]
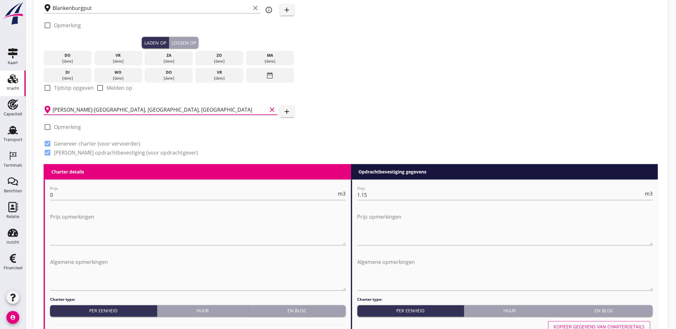
click at [120, 106] on input "Hendrik-Ido-Ambacht, South Holland, Netherlands" at bounding box center [160, 110] width 215 height 10
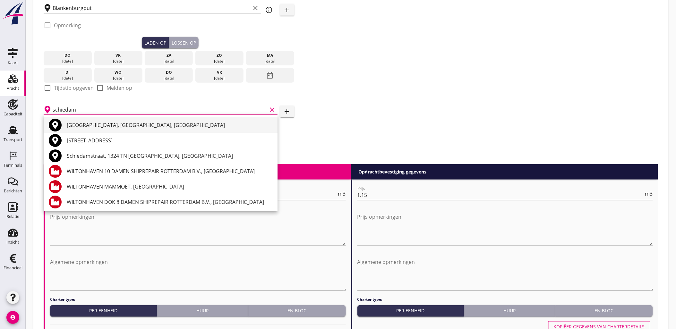
click at [118, 124] on div "Schiedam, South Holland, Netherlands" at bounding box center [170, 125] width 206 height 8
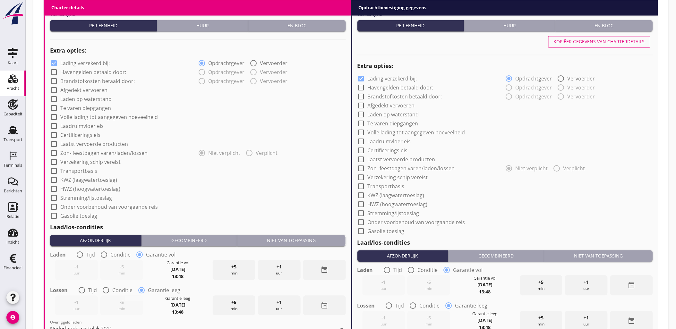
scroll to position [630, 0]
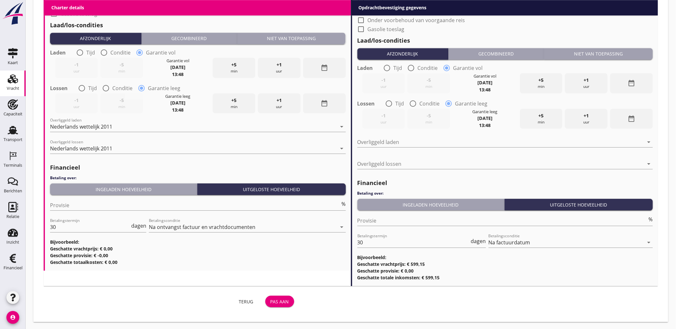
type input "Schiedam, South Holland, Netherlands"
click at [273, 299] on div "Pas aan" at bounding box center [279, 301] width 19 height 7
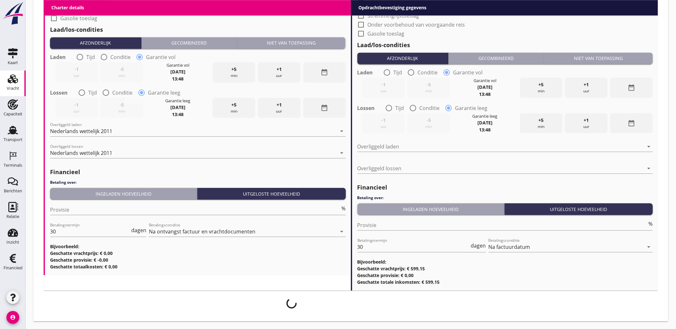
scroll to position [625, 0]
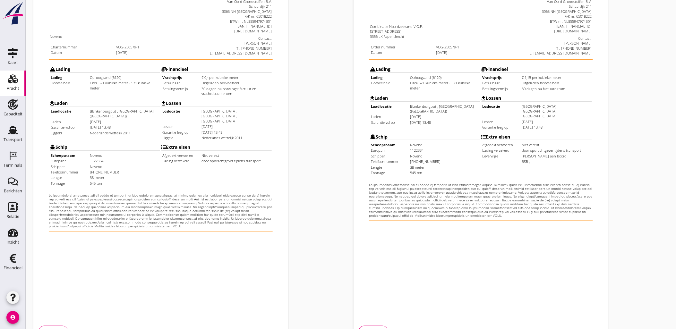
scroll to position [145, 0]
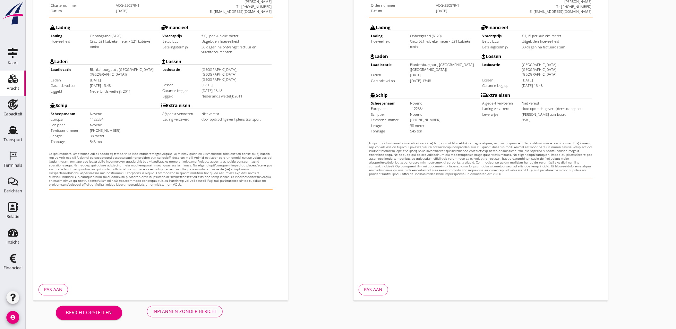
click at [204, 313] on div "Inplannen zonder bericht" at bounding box center [184, 311] width 65 height 7
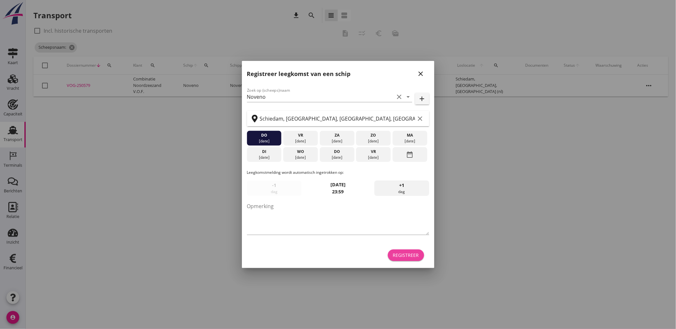
click at [412, 256] on div "Registreer" at bounding box center [406, 255] width 26 height 7
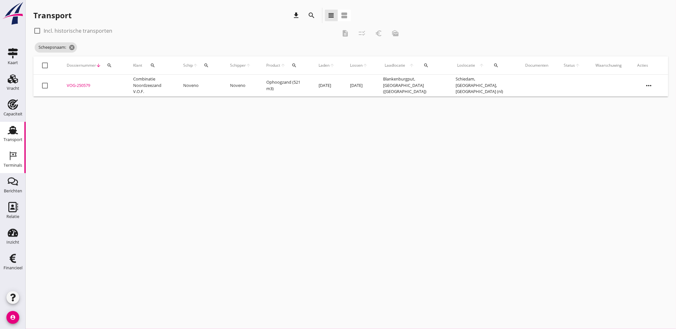
click at [16, 159] on icon "Terminals" at bounding box center [13, 156] width 10 height 10
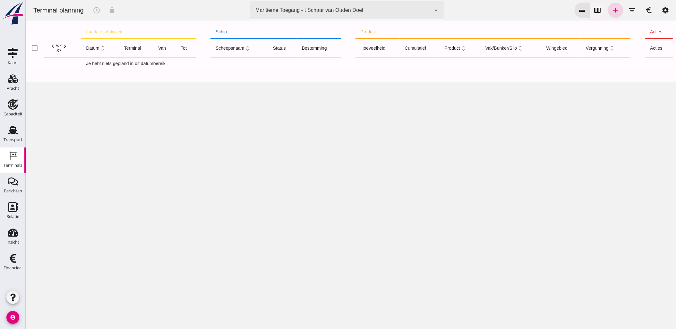
click at [595, 11] on icon "calendar_view_week" at bounding box center [597, 10] width 8 height 8
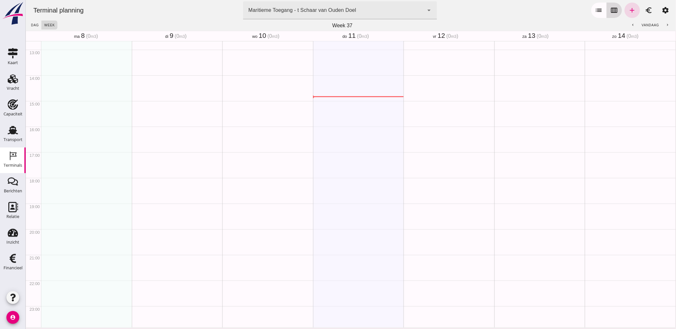
scroll to position [329, 0]
click at [371, 7] on div "Maritieme Toegang - t Schaar van Ouden Doel 453b08e2-5afb-49e8-a076-b9bc6000f457" at bounding box center [333, 10] width 181 height 18
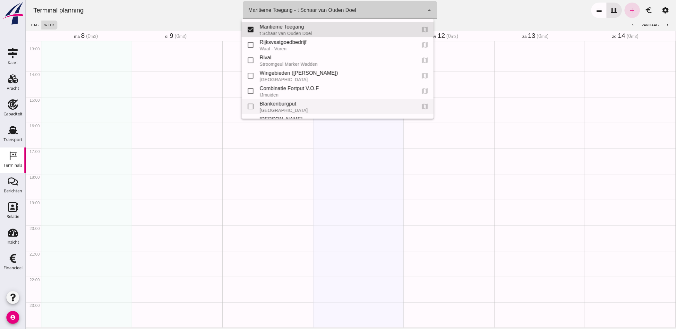
click at [287, 104] on div "Blankenburgput" at bounding box center [334, 104] width 151 height 8
type input "e6c78bfd-e3f1-4bb9-b01e-b37ce3668b52"
checkbox input "false"
checkbox input "true"
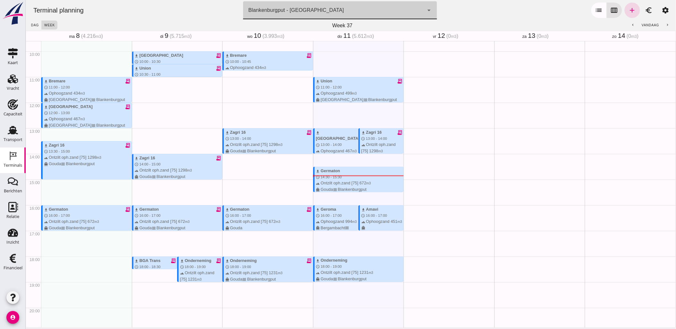
scroll to position [258, 0]
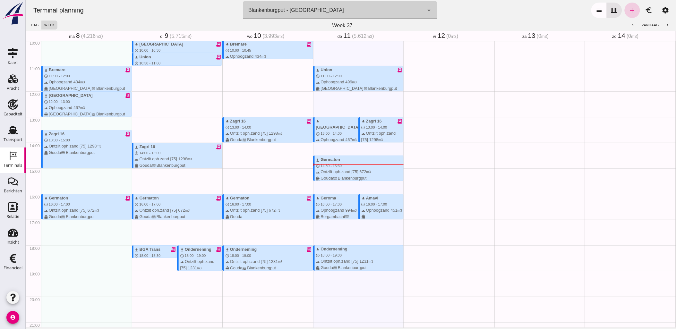
click at [628, 10] on icon "add" at bounding box center [632, 10] width 8 height 8
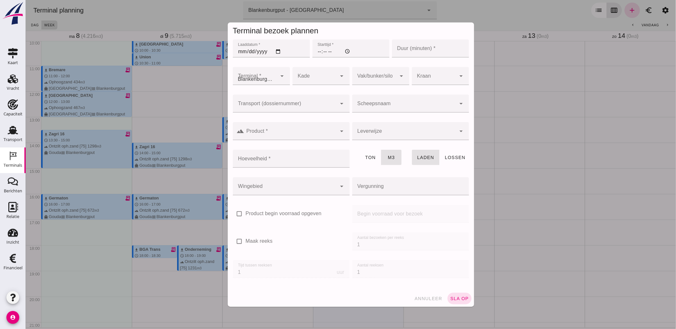
type input "Combinatie Noordzeezand V.O.F."
click at [276, 52] on input "Laaddatum *" at bounding box center [271, 48] width 77 height 18
type input "2025-09-12"
click at [315, 52] on input "Starttijd *" at bounding box center [350, 48] width 77 height 18
click at [321, 50] on input "Starttijd *" at bounding box center [350, 48] width 77 height 18
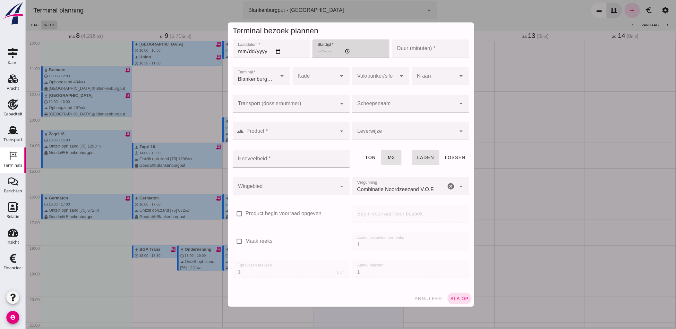
type input "09:00"
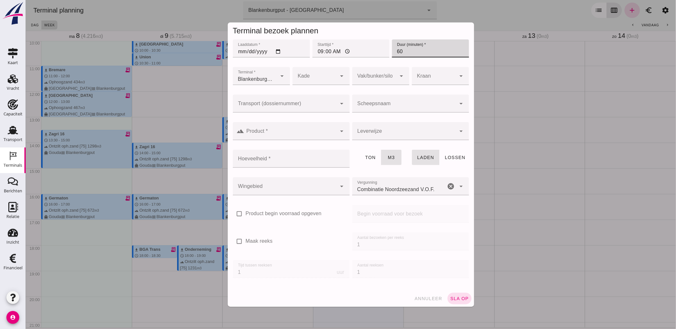
type input "60"
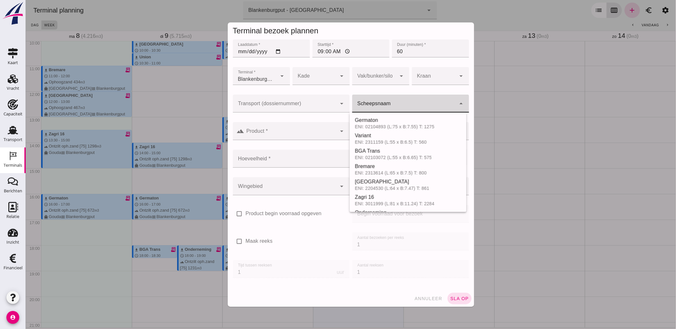
click at [361, 105] on input "Scheepsnaam" at bounding box center [404, 107] width 104 height 8
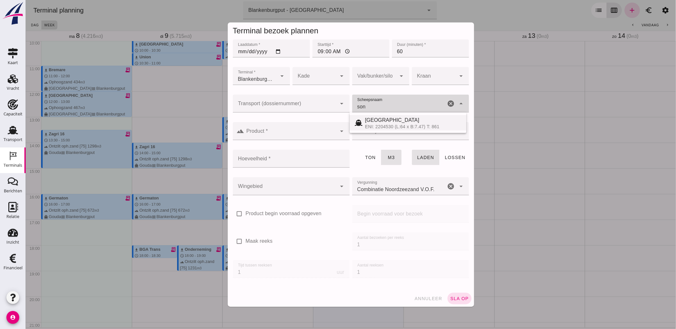
click at [379, 127] on div "ENI: 2204530 (L:64 x B:7.47) T: 861" at bounding box center [413, 126] width 96 height 5
type input "[GEOGRAPHIC_DATA]"
type input "467"
type input "[GEOGRAPHIC_DATA]"
click at [321, 104] on input "Transport (dossiernummer)" at bounding box center [285, 107] width 104 height 8
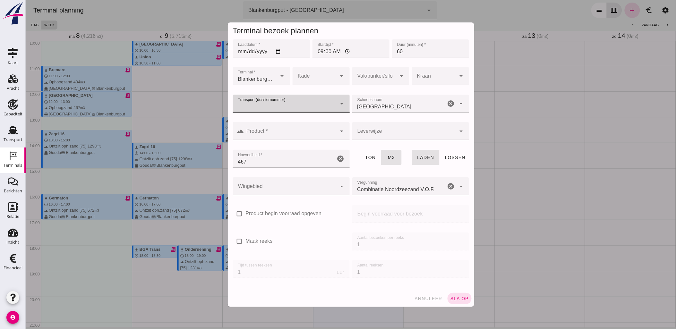
click at [340, 102] on icon "arrow_drop_down" at bounding box center [342, 104] width 8 height 8
click at [294, 104] on input "Transport (dossiernummer)" at bounding box center [285, 107] width 104 height 8
paste input "VOG-250643"
type input "VOG-250643"
click at [313, 101] on div at bounding box center [285, 104] width 104 height 18
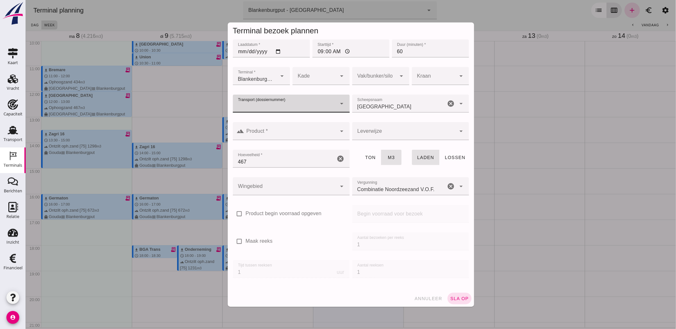
paste input "VOG-250643"
type input "VOG-250643"
click at [316, 103] on input "Transport (dossiernummer)" at bounding box center [285, 107] width 104 height 8
paste input "VOG-250643"
type input "VOG-250643"
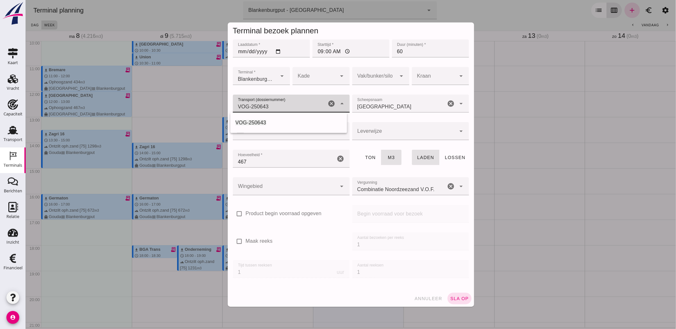
click at [274, 119] on div "VOG-250643" at bounding box center [288, 123] width 106 height 8
type input "franco_on_board"
type input "VOG-250643"
click at [359, 76] on div at bounding box center [374, 76] width 44 height 18
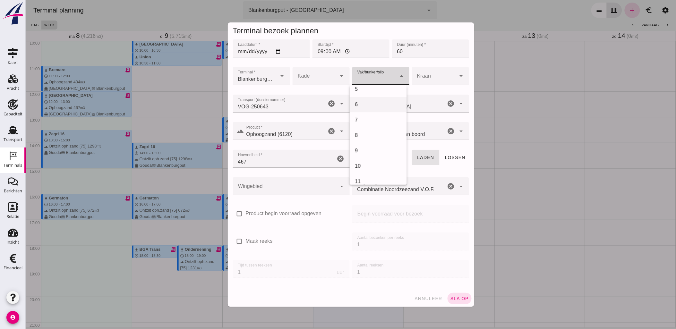
scroll to position [214, 0]
click at [376, 149] on div "18" at bounding box center [377, 143] width 57 height 15
type input "366"
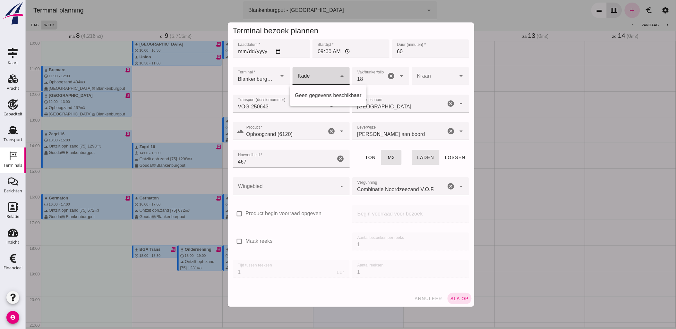
click at [330, 74] on div at bounding box center [314, 76] width 44 height 18
click at [321, 97] on div "Geen gegevens beschikbaar" at bounding box center [327, 96] width 66 height 8
click at [432, 74] on div at bounding box center [434, 76] width 44 height 18
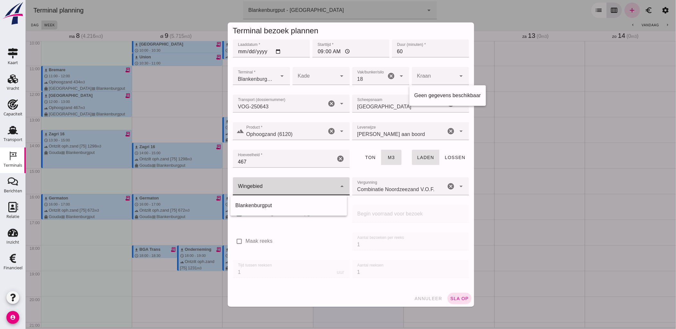
click at [298, 180] on div at bounding box center [285, 186] width 104 height 18
click at [297, 198] on div "Blankenburgput" at bounding box center [288, 205] width 117 height 15
type input "333"
click at [450, 299] on span "sla op" at bounding box center [459, 298] width 19 height 5
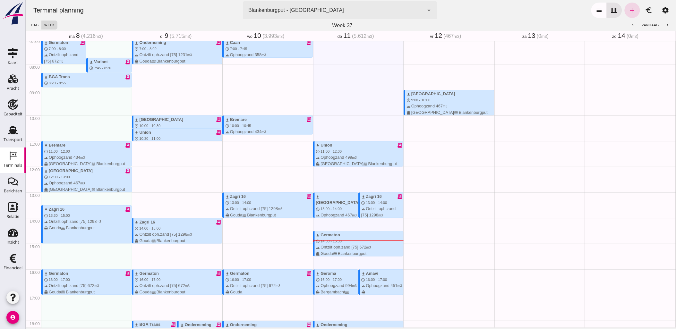
scroll to position [186, 0]
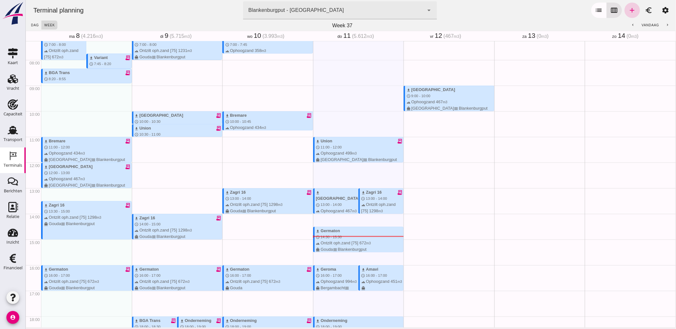
click at [628, 9] on icon "add" at bounding box center [632, 10] width 8 height 8
type input "Combinatie Noordzeezand V.O.F."
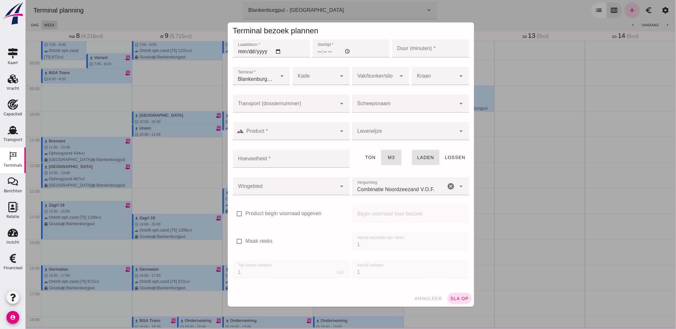
click at [277, 52] on input "Laaddatum *" at bounding box center [271, 48] width 77 height 18
type input "2025-09-12"
click at [316, 50] on input "Starttijd *" at bounding box center [350, 48] width 77 height 18
type input "13:00"
type input "60"
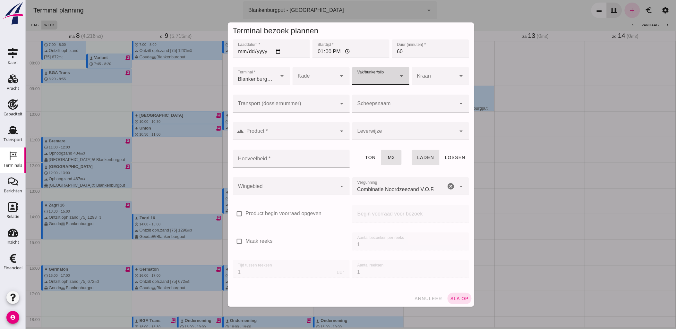
click at [378, 104] on input "Scheepsnaam" at bounding box center [404, 107] width 104 height 8
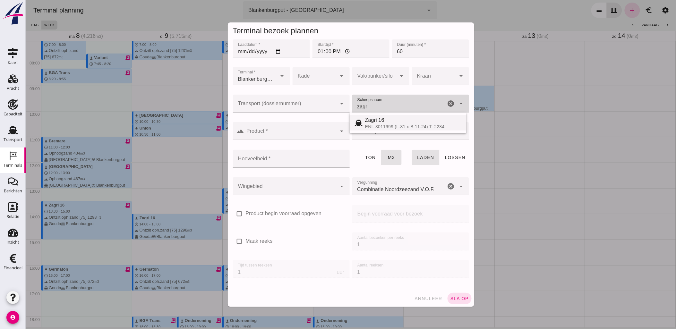
click at [387, 124] on div "ENI: 3011999 (L:81 x B:11.24) T: 2284" at bounding box center [413, 126] width 96 height 5
type input "Zagri 16"
type input "1298"
type input "Zagri 16"
click at [308, 106] on input "Transport (dossiernummer)" at bounding box center [285, 107] width 104 height 8
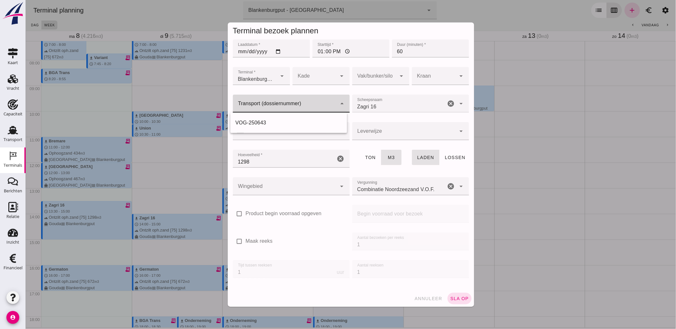
paste input "VOG-250643"
type input "VOG-250644"
click at [276, 120] on div "VOG-250644" at bounding box center [288, 123] width 106 height 8
type input "franco_on_shore"
type input "VOG-250644"
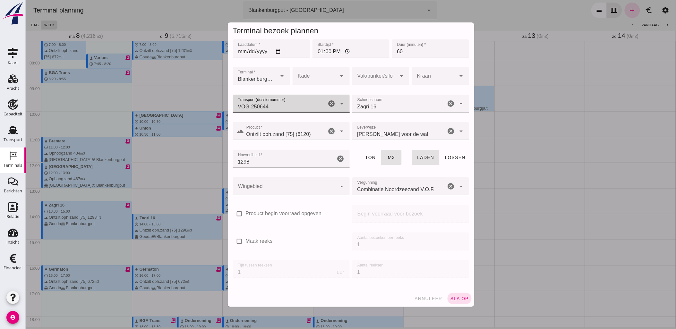
click at [356, 75] on div at bounding box center [374, 76] width 44 height 18
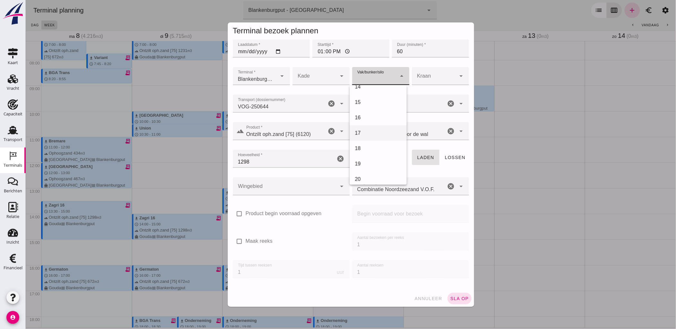
scroll to position [214, 0]
click at [376, 142] on div "18" at bounding box center [377, 144] width 47 height 8
type input "366"
click at [424, 78] on div at bounding box center [434, 76] width 44 height 18
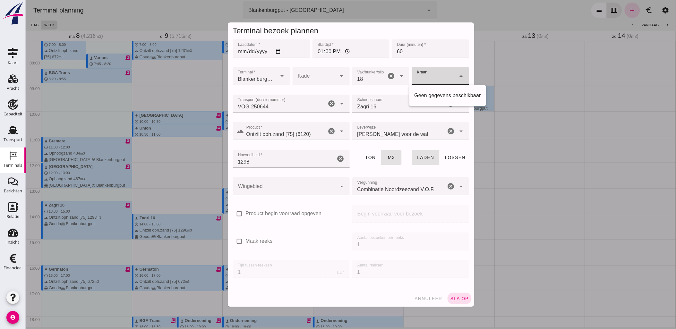
click at [432, 74] on div at bounding box center [434, 76] width 44 height 18
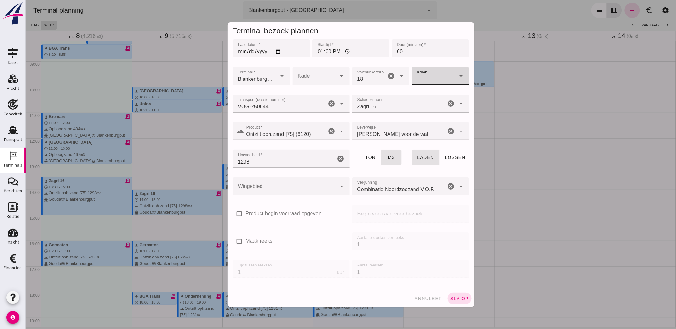
scroll to position [222, 0]
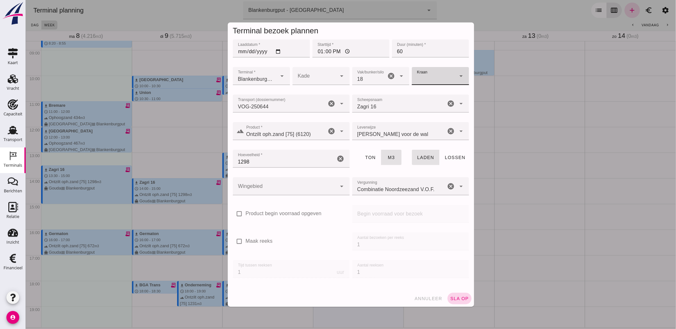
click at [453, 298] on span "sla op" at bounding box center [459, 298] width 19 height 5
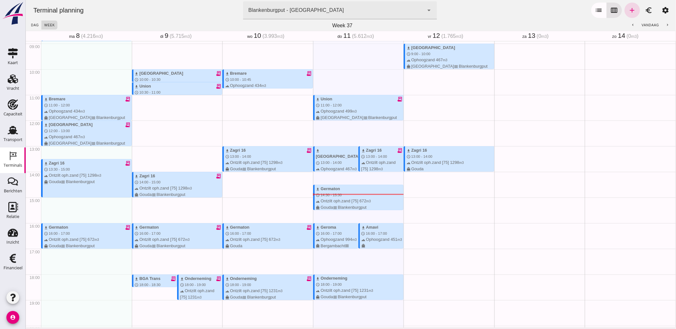
scroll to position [229, 0]
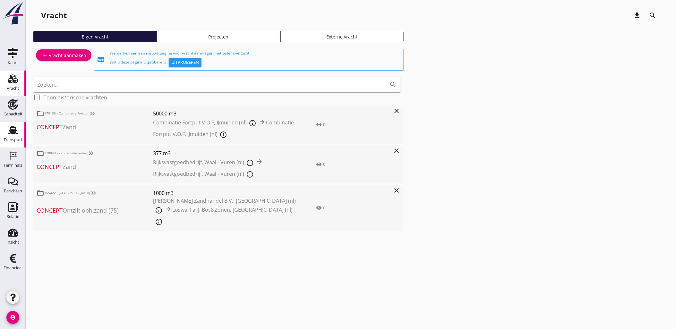
click at [14, 132] on use at bounding box center [13, 130] width 10 height 8
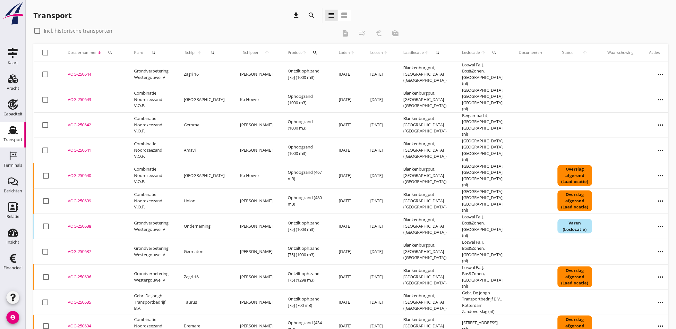
copy div "VOG-250643"
drag, startPoint x: 94, startPoint y: 96, endPoint x: 203, endPoint y: 21, distance: 132.9
click at [203, 21] on div "Transport download search view_headline view_agenda check_box_outline_blank Inc…" at bounding box center [351, 283] width 650 height 566
drag, startPoint x: 203, startPoint y: 21, endPoint x: 189, endPoint y: 18, distance: 15.2
click at [186, 22] on div "Transport download search view_headline view_agenda" at bounding box center [192, 15] width 318 height 15
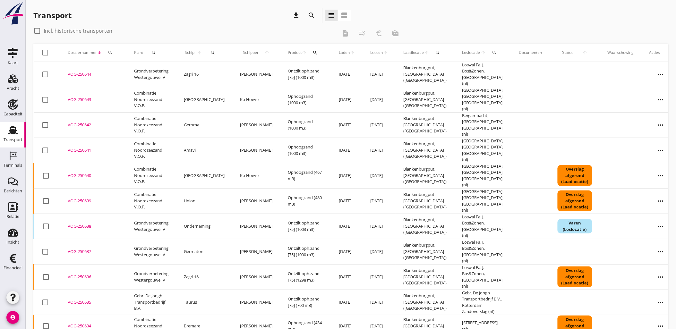
click at [110, 55] on icon "search" at bounding box center [110, 52] width 5 height 5
click at [127, 72] on input "Zoeken op dossiernummer..." at bounding box center [140, 71] width 67 height 10
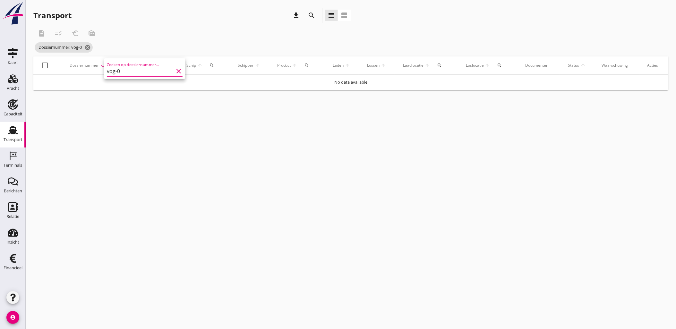
type input "vog-"
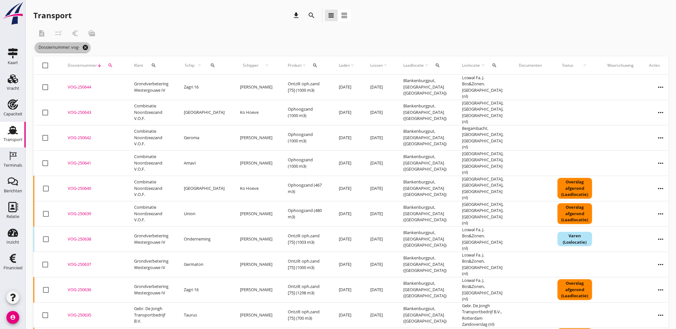
click at [87, 46] on icon "cancel" at bounding box center [85, 47] width 6 height 6
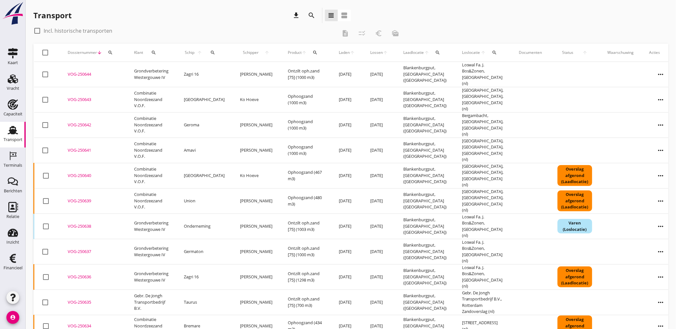
click at [111, 52] on icon "search" at bounding box center [110, 52] width 5 height 5
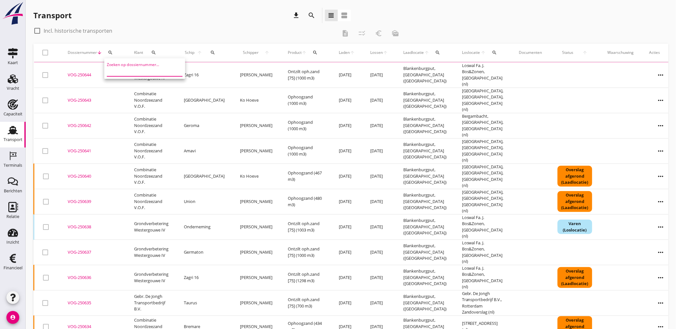
click at [121, 68] on input "Zoeken op dossiernummer..." at bounding box center [140, 71] width 67 height 10
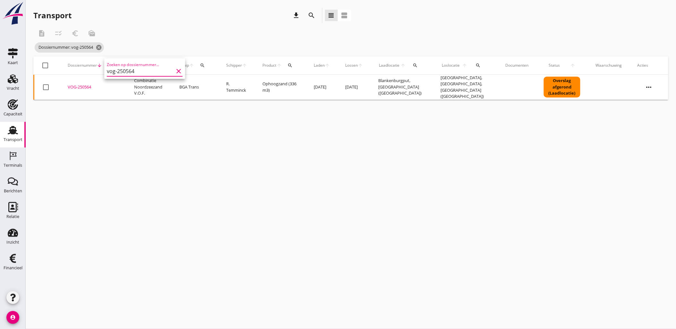
type input "vog-250564"
click at [84, 86] on div "VOG-250564" at bounding box center [93, 87] width 51 height 6
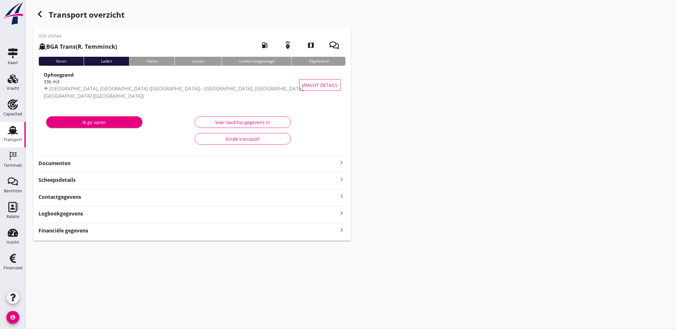
type input "336"
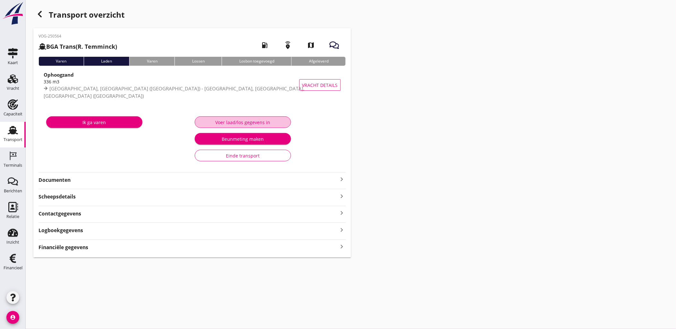
click at [275, 123] on div "Voer laad/los gegevens in" at bounding box center [242, 122] width 85 height 7
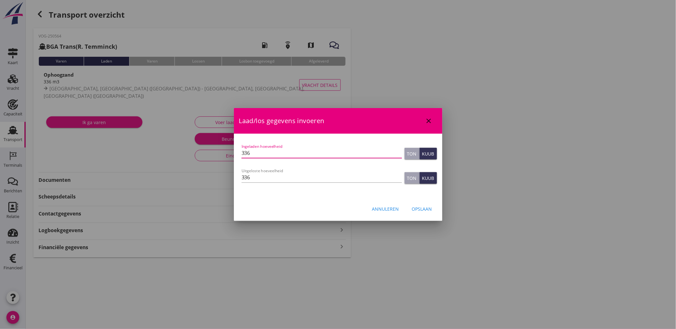
click at [283, 149] on input "336" at bounding box center [322, 153] width 160 height 10
drag, startPoint x: 283, startPoint y: 149, endPoint x: 163, endPoint y: 139, distance: 120.1
click at [163, 139] on div "grondstoffen@vanoord.com Klant emailadres waterwerk@buijsgrootammers.nl Schippe…" at bounding box center [338, 164] width 676 height 329
type input "324"
type button "ton"
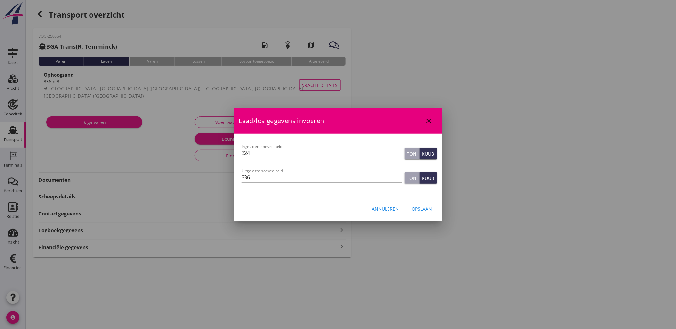
type button "cubic"
type input "324"
type button "ton"
click at [418, 210] on div "Opslaan" at bounding box center [422, 209] width 20 height 7
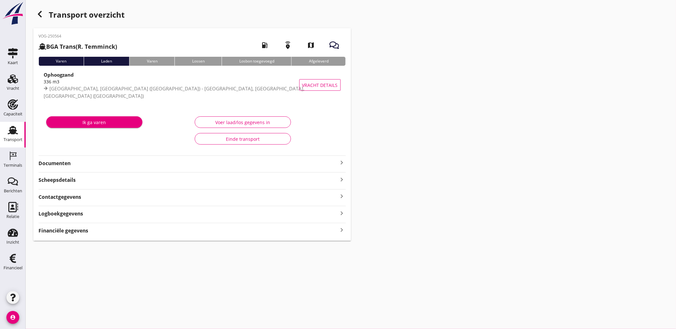
click at [245, 228] on div "Financiële gegevens keyboard_arrow_right" at bounding box center [191, 230] width 307 height 9
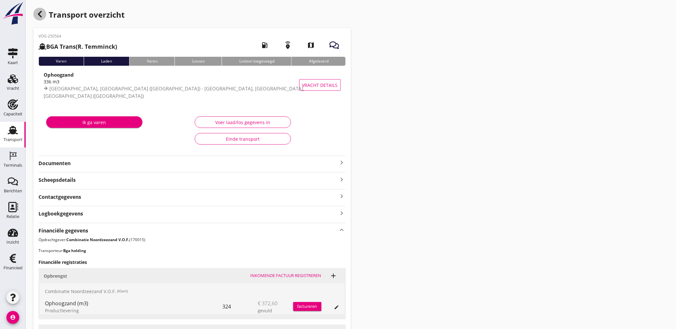
click at [43, 15] on icon "button" at bounding box center [40, 14] width 8 height 8
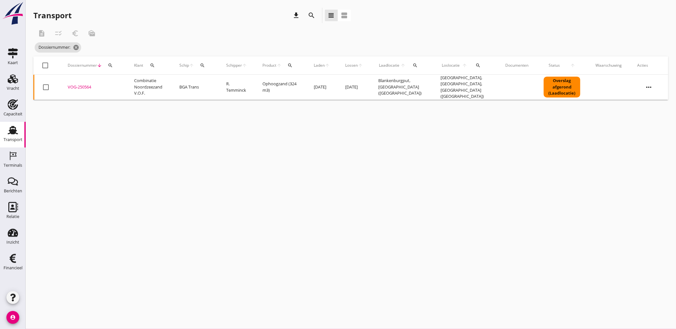
click at [113, 63] on div "search" at bounding box center [111, 65] width 12 height 5
click at [152, 79] on input "Zoeken op dossiernummer..." at bounding box center [140, 84] width 67 height 10
click at [209, 40] on div "description checklist_rtl euro_symbol mark_as_unread" at bounding box center [218, 33] width 370 height 15
click at [479, 66] on icon "search" at bounding box center [477, 65] width 5 height 5
click at [474, 84] on icon at bounding box center [477, 84] width 8 height 8
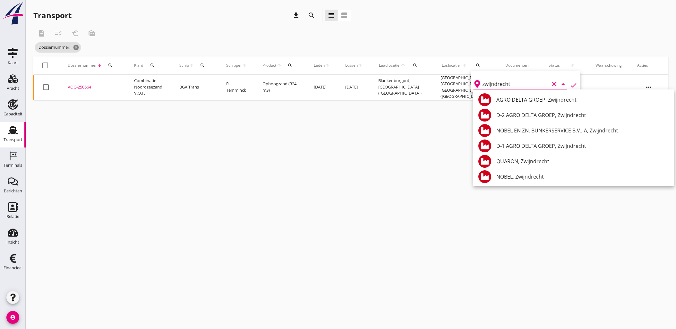
type input "zwijndrecht"
click at [348, 146] on div "cancel You are impersonating another user. Transport download search view_headl…" at bounding box center [351, 164] width 650 height 329
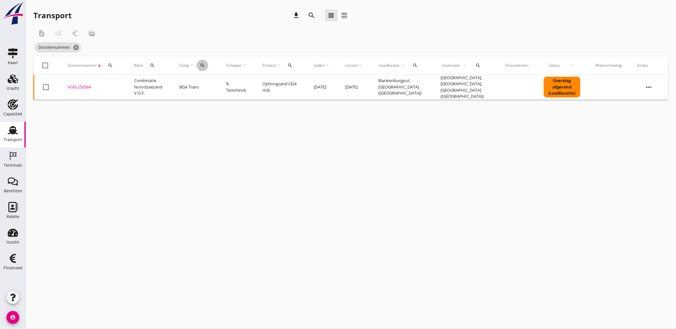
click at [204, 65] on icon "search" at bounding box center [202, 65] width 5 height 5
click at [215, 78] on div "Zoek op (scheeps)naam arrow_drop_down" at bounding box center [244, 85] width 85 height 21
click at [218, 81] on input "Zoek op (scheeps)naam" at bounding box center [235, 84] width 67 height 10
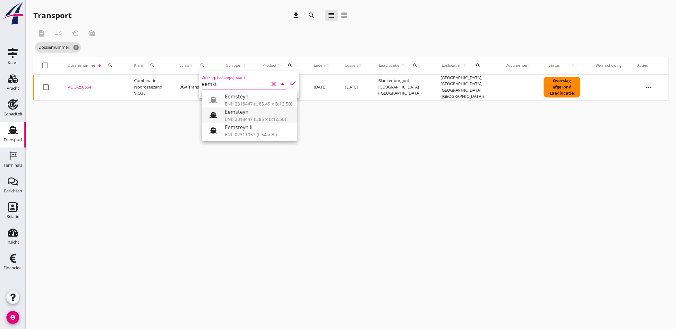
click at [267, 112] on div "Eemsteyn" at bounding box center [258, 112] width 67 height 8
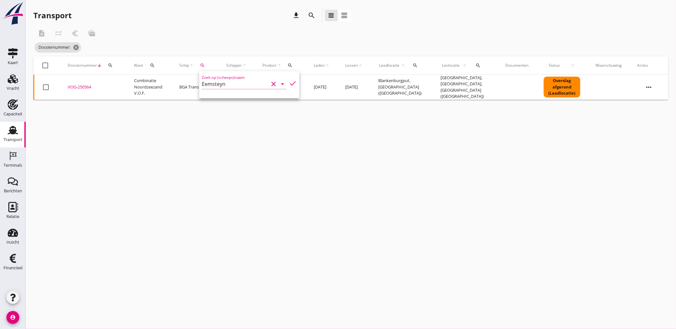
click at [291, 80] on icon "check" at bounding box center [293, 84] width 8 height 8
type input "Eemsteyn"
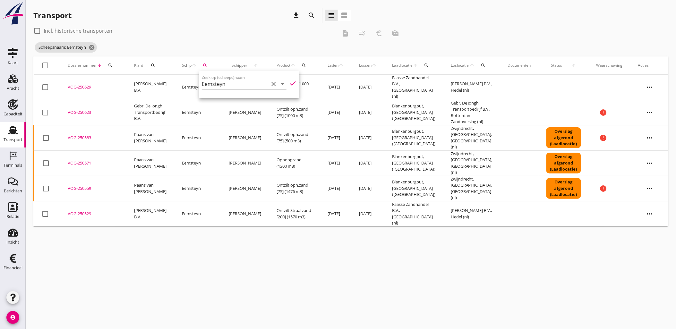
click at [289, 40] on div "check_box_outline_blank Incl. historische transporten description checklist_rtl…" at bounding box center [218, 33] width 370 height 15
drag, startPoint x: 77, startPoint y: 177, endPoint x: 82, endPoint y: 162, distance: 16.2
click at [77, 185] on div "VOG-250559" at bounding box center [93, 188] width 51 height 6
click at [82, 160] on div "VOG-250571" at bounding box center [93, 163] width 51 height 6
click at [86, 135] on div "VOG-250583" at bounding box center [93, 138] width 51 height 6
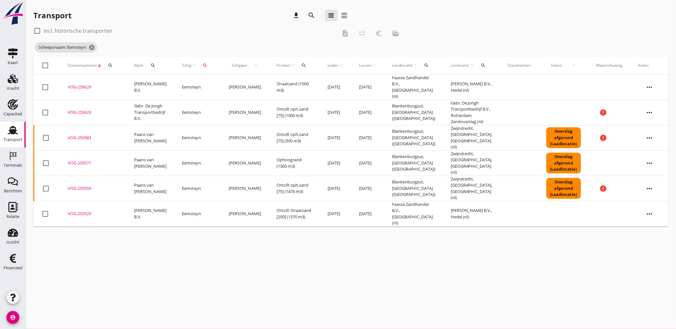
click at [109, 62] on button "search" at bounding box center [111, 66] width 12 height 12
click at [120, 87] on input "Zoeken op dossiernummer..." at bounding box center [140, 84] width 67 height 10
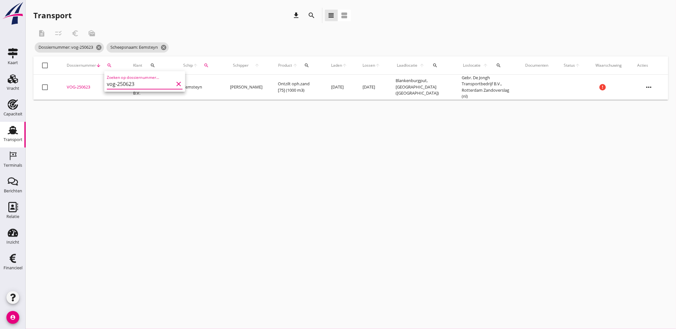
type input "vog-250623"
click at [87, 85] on div "VOG-250623" at bounding box center [92, 87] width 51 height 6
click at [102, 49] on icon "cancel" at bounding box center [99, 47] width 6 height 6
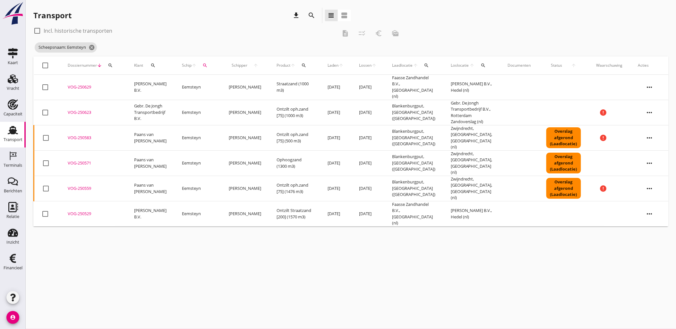
click at [77, 185] on div "VOG-250559" at bounding box center [93, 188] width 51 height 6
click at [84, 160] on div "VOG-250571" at bounding box center [93, 163] width 51 height 6
click at [88, 135] on div "VOG-250583" at bounding box center [93, 138] width 51 height 6
click at [84, 185] on div "VOG-250559" at bounding box center [93, 188] width 51 height 6
click at [91, 160] on div "VOG-250571" at bounding box center [93, 163] width 51 height 6
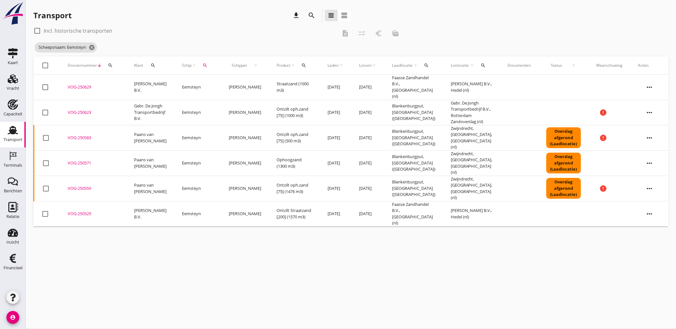
click at [89, 135] on div "VOG-250583" at bounding box center [93, 138] width 51 height 6
click at [213, 68] on div "Schip arrow_upward search" at bounding box center [197, 65] width 31 height 15
click at [210, 65] on div "search" at bounding box center [205, 65] width 12 height 5
click at [234, 89] on div "Zoek op (scheeps)naam Eemsteyn clear arrow_drop_down" at bounding box center [245, 84] width 85 height 10
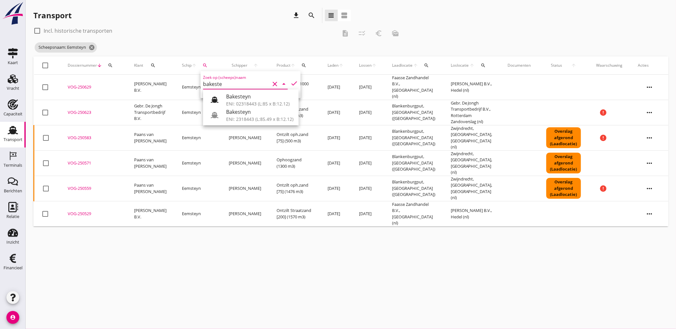
click at [242, 95] on div "Bakesteyn" at bounding box center [259, 97] width 67 height 8
click at [290, 84] on icon "check" at bounding box center [294, 84] width 8 height 8
type input "Bakesteyn"
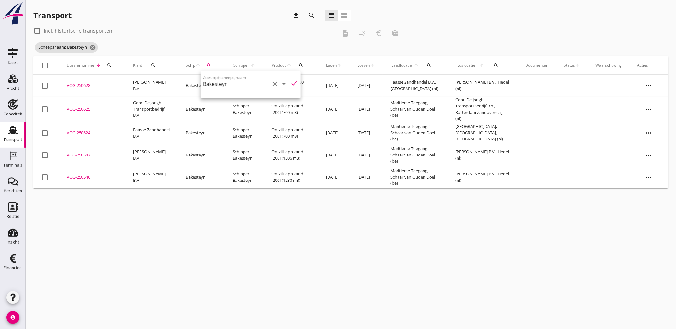
click at [186, 31] on div "check_box_outline_blank Incl. historische transporten" at bounding box center [184, 31] width 303 height 10
click at [85, 132] on div "VOG-250624" at bounding box center [92, 133] width 51 height 6
click at [87, 109] on div "VOG-250625" at bounding box center [92, 109] width 51 height 6
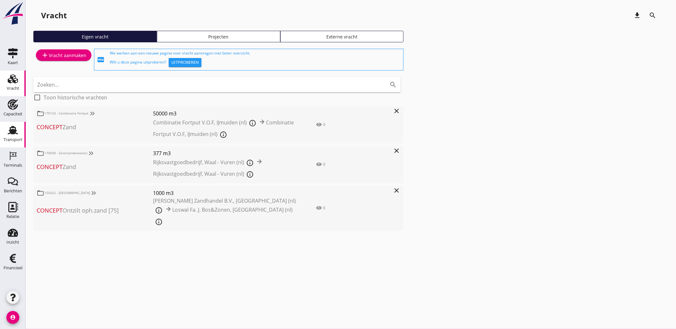
click at [10, 127] on use at bounding box center [13, 130] width 10 height 8
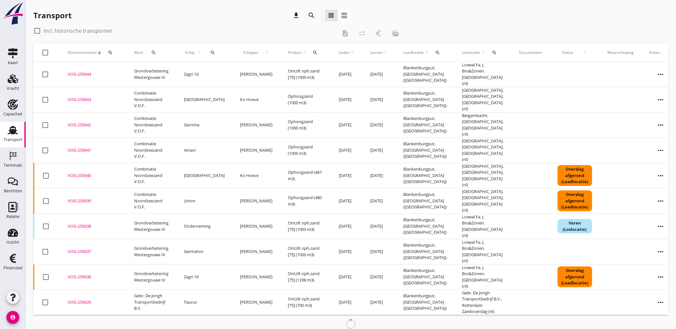
click at [110, 55] on icon "search" at bounding box center [110, 52] width 5 height 5
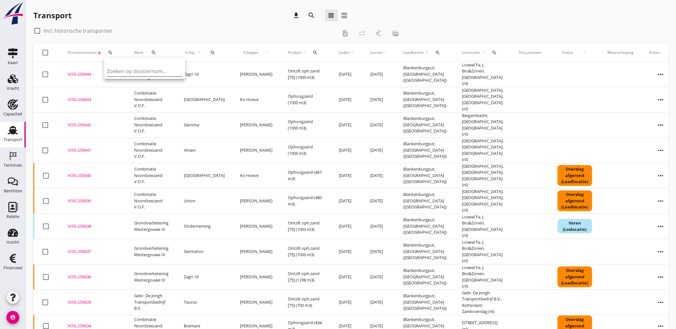
click at [113, 69] on input "Zoeken op dossiernummer..." at bounding box center [140, 71] width 67 height 10
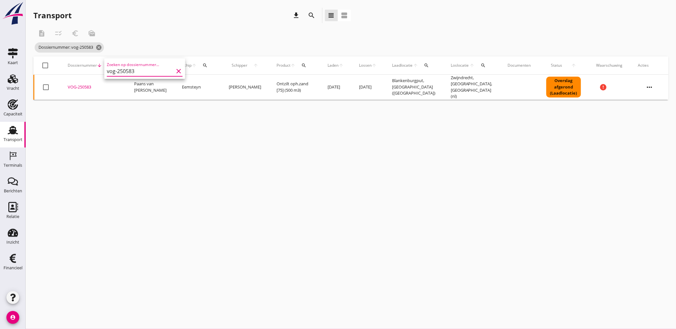
type input "vog-250583"
click at [79, 86] on div "VOG-250583" at bounding box center [93, 87] width 51 height 6
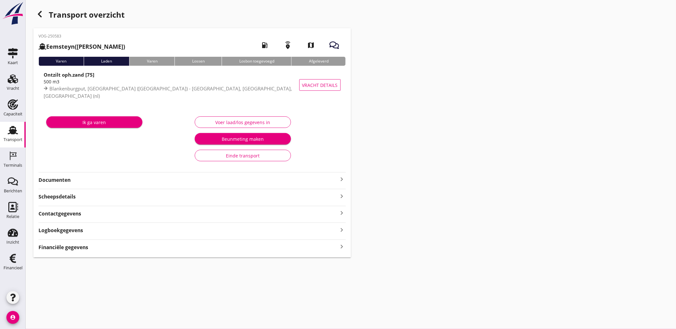
click at [234, 248] on div "Financiële gegevens keyboard_arrow_right" at bounding box center [191, 246] width 307 height 9
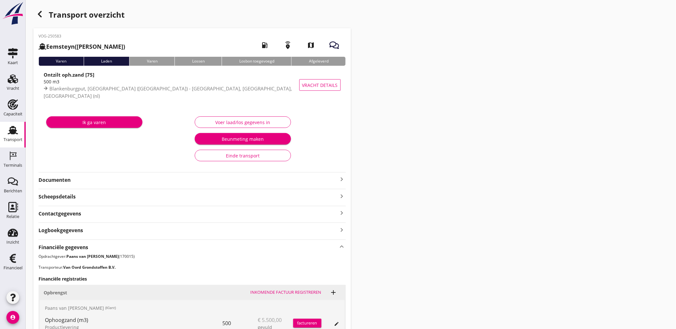
scroll to position [166, 0]
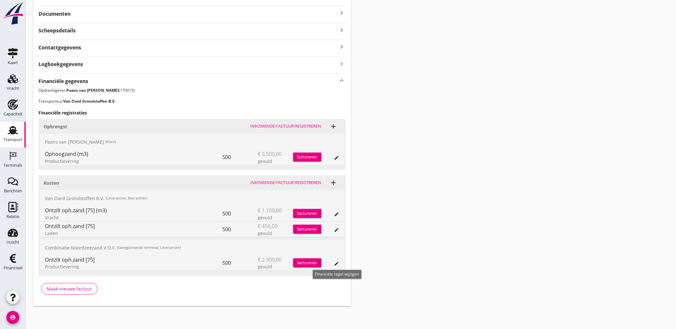
click at [338, 263] on icon "edit" at bounding box center [336, 263] width 5 height 5
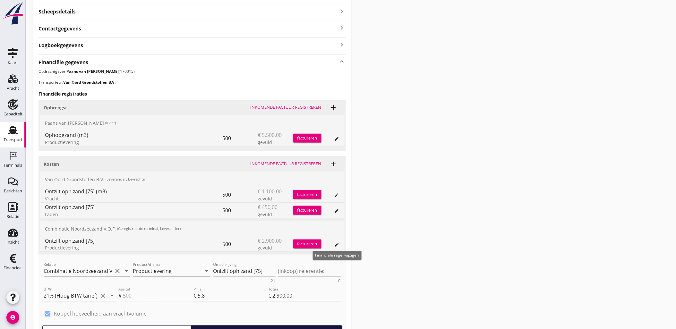
scroll to position [202, 0]
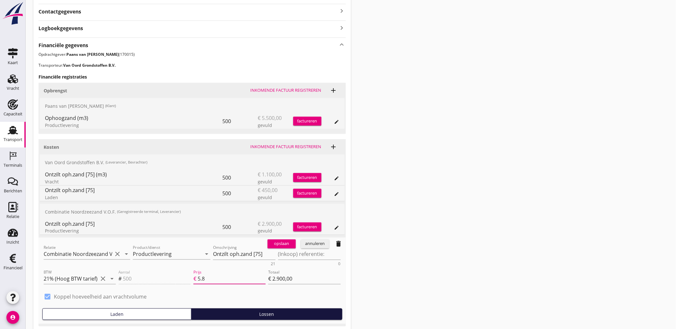
drag, startPoint x: 213, startPoint y: 280, endPoint x: 169, endPoint y: 276, distance: 44.2
click at [155, 277] on div "Aantal # 500 Prijs € 5.8 Totaal € 2.900,00" at bounding box center [229, 280] width 225 height 24
type input "6"
type input "€ 3.000,00"
type input "6.2"
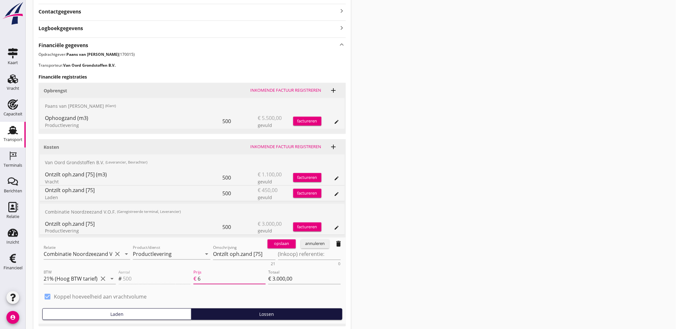
type input "€ 3.100,00"
type input "6.25"
type input "€ 3.125,00"
type input "6.25"
click at [268, 244] on button "opslaan" at bounding box center [282, 244] width 28 height 9
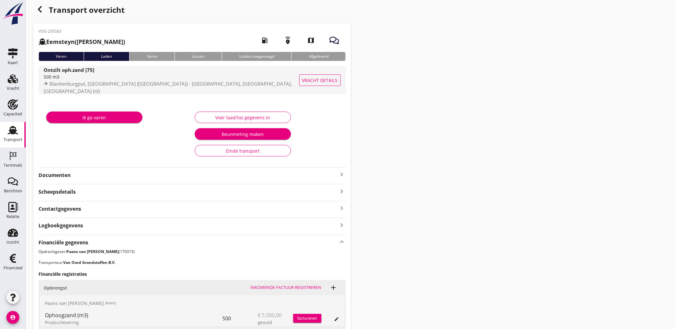
scroll to position [0, 0]
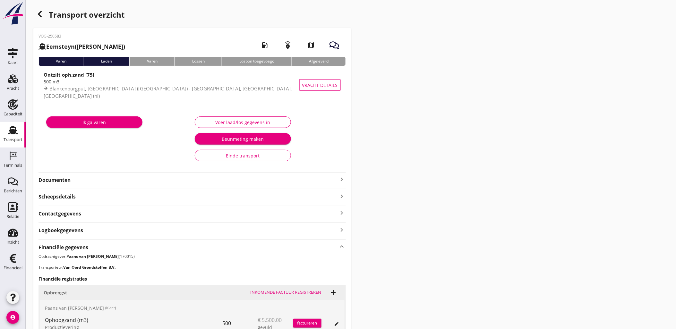
click at [39, 15] on icon "button" at bounding box center [40, 14] width 8 height 8
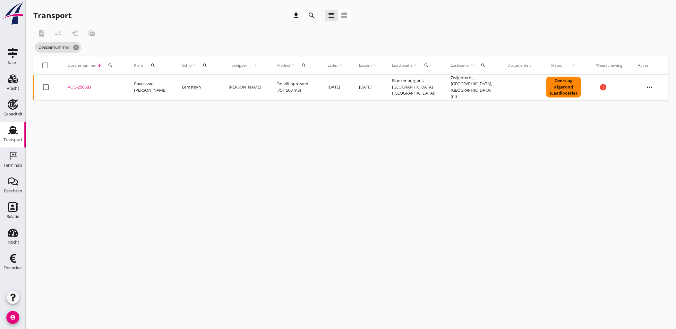
click at [315, 13] on icon "search" at bounding box center [312, 16] width 8 height 8
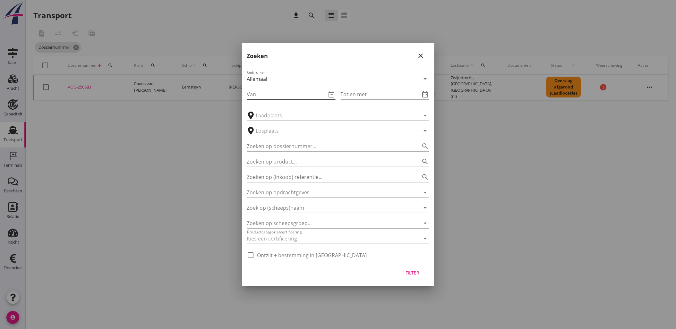
click at [329, 92] on icon "date_range" at bounding box center [332, 94] width 8 height 8
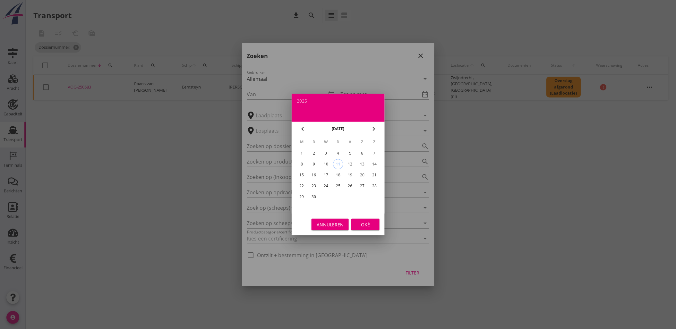
click at [336, 165] on div "11" at bounding box center [338, 164] width 10 height 10
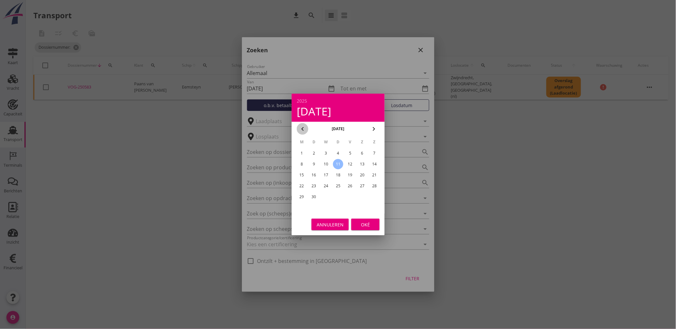
click at [305, 128] on icon "chevron_left" at bounding box center [303, 129] width 8 height 8
click at [360, 196] on div "30" at bounding box center [362, 197] width 10 height 10
type input "[DATE]"
click at [371, 224] on div "Oké" at bounding box center [365, 224] width 18 height 7
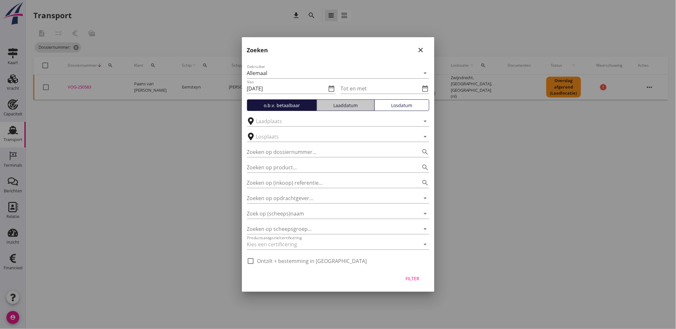
click at [349, 103] on div "Laaddatum" at bounding box center [345, 105] width 52 height 7
click at [425, 88] on icon "date_range" at bounding box center [425, 89] width 8 height 8
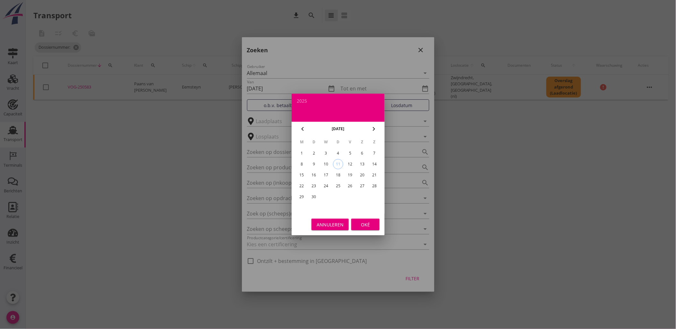
click at [378, 152] on div "7" at bounding box center [374, 153] width 10 height 10
type input "[DATE]"
click at [363, 221] on div "Oké" at bounding box center [365, 224] width 18 height 7
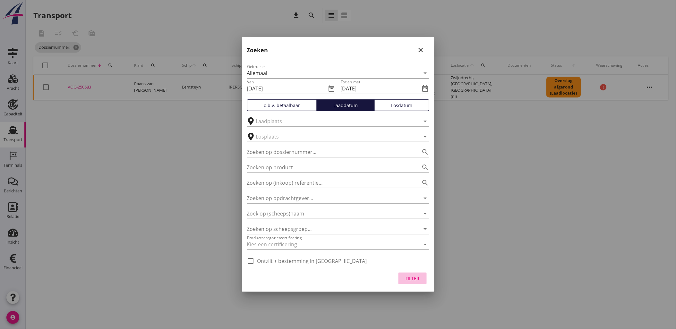
click at [412, 280] on div "Filter" at bounding box center [413, 278] width 18 height 7
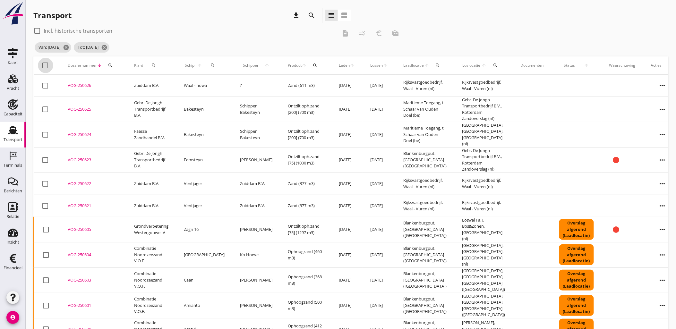
click at [47, 65] on div at bounding box center [45, 65] width 11 height 11
checkbox input "true"
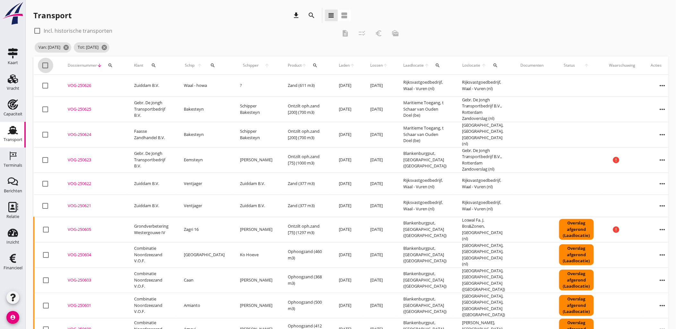
checkbox input "true"
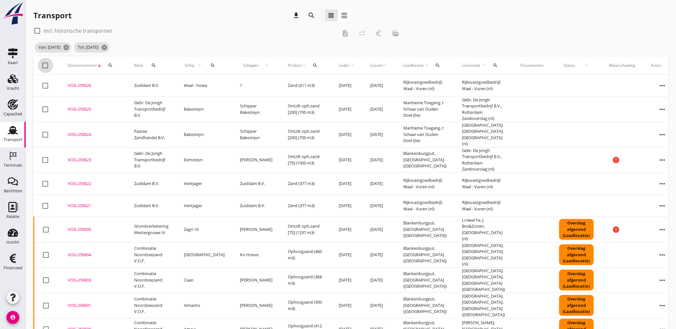
checkbox input "true"
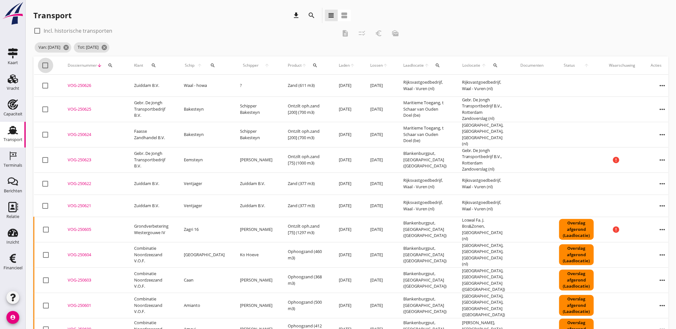
checkbox input "true"
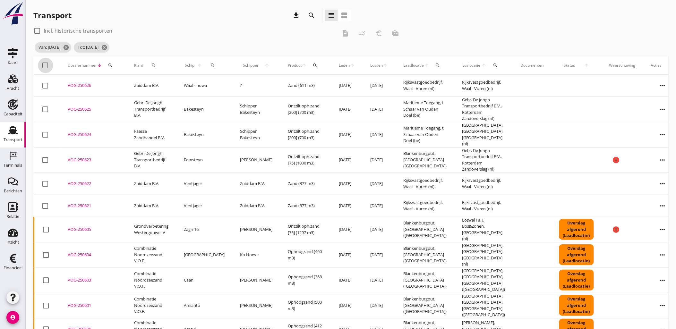
checkbox input "true"
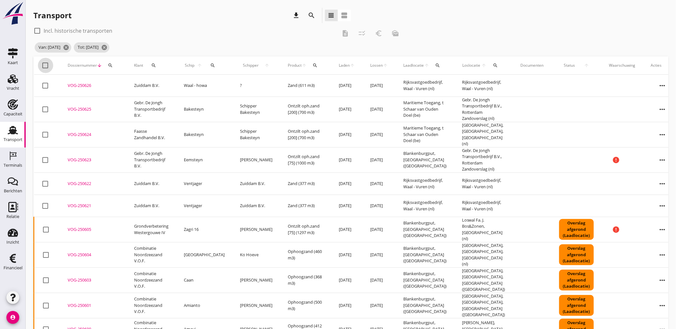
checkbox input "true"
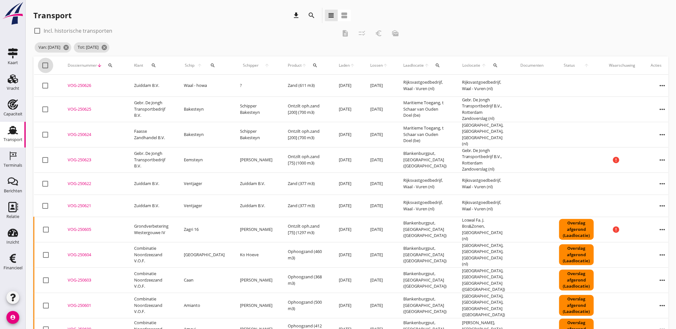
checkbox input "true"
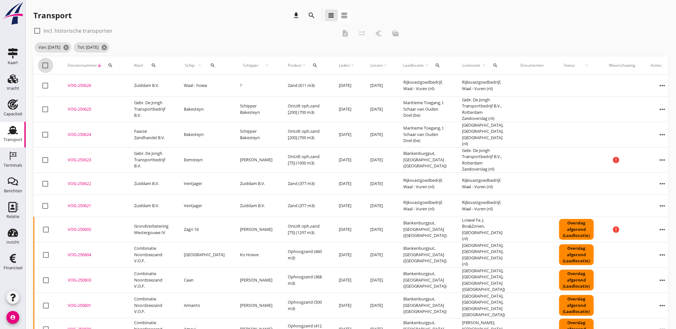
checkbox input "true"
click at [360, 30] on icon "checklist_rtl" at bounding box center [362, 34] width 8 height 8
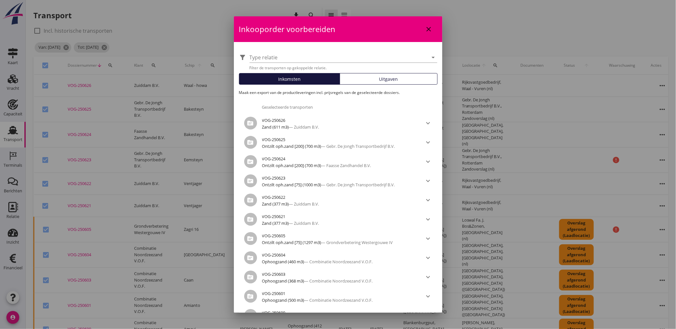
click at [397, 81] on div "Uitgaven" at bounding box center [389, 79] width 92 height 7
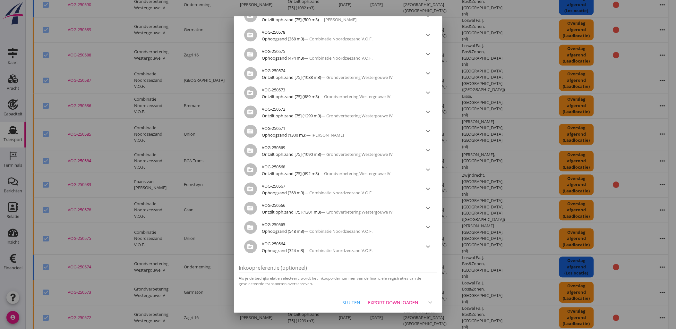
scroll to position [557, 0]
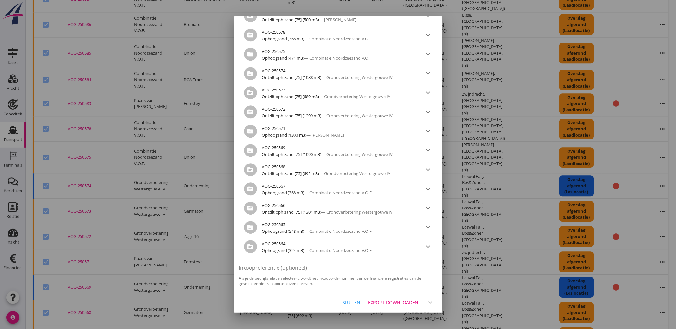
click at [386, 299] on div "Export downloaden" at bounding box center [393, 302] width 50 height 7
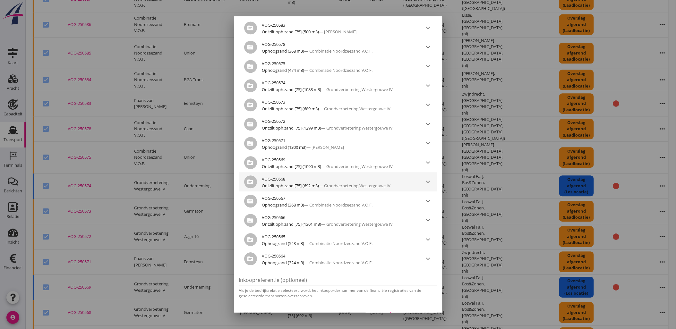
scroll to position [550, 0]
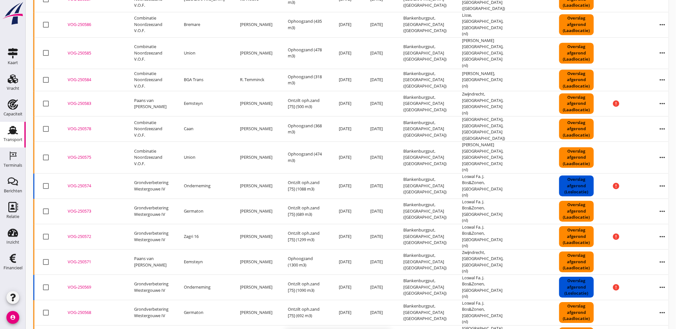
checkbox input "false"
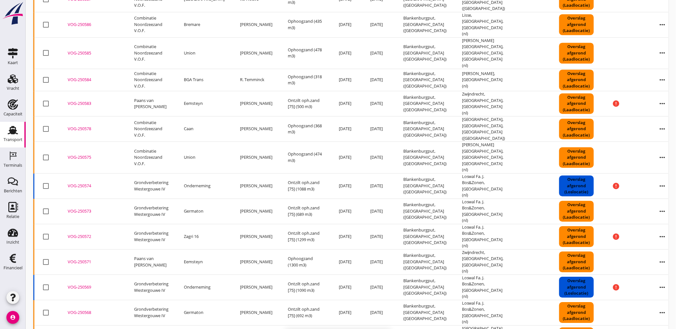
checkbox input "false"
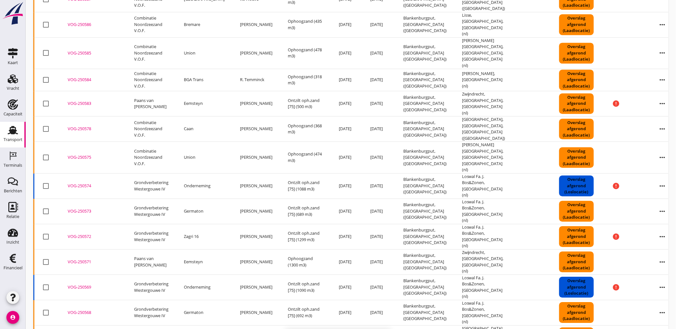
checkbox input "false"
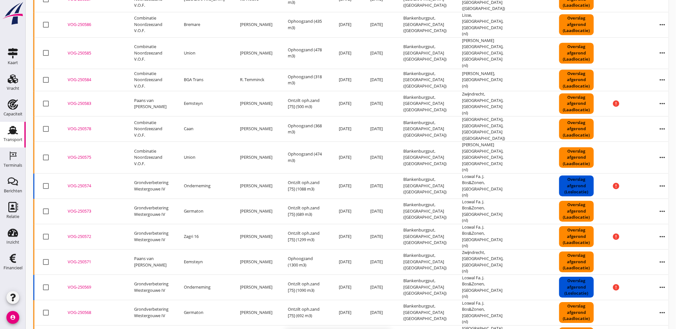
checkbox input "false"
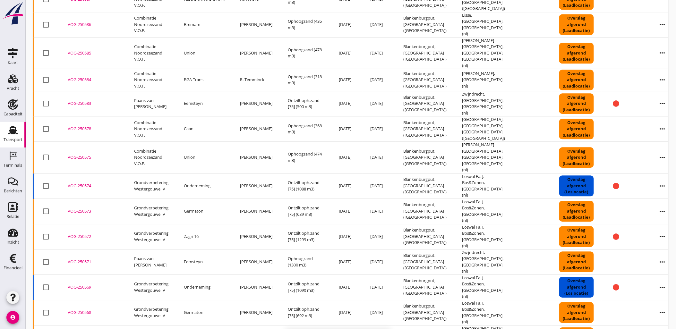
checkbox input "false"
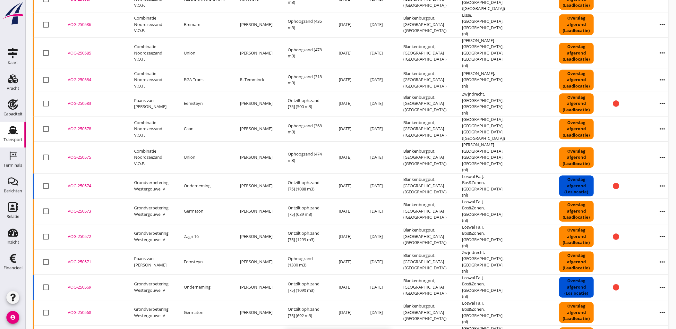
checkbox input "false"
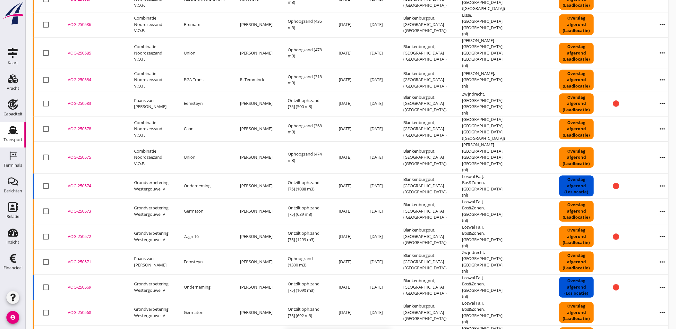
checkbox input "false"
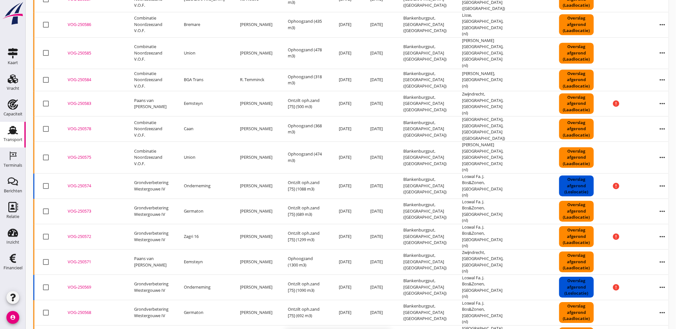
checkbox input "false"
